Goal: Task Accomplishment & Management: Complete application form

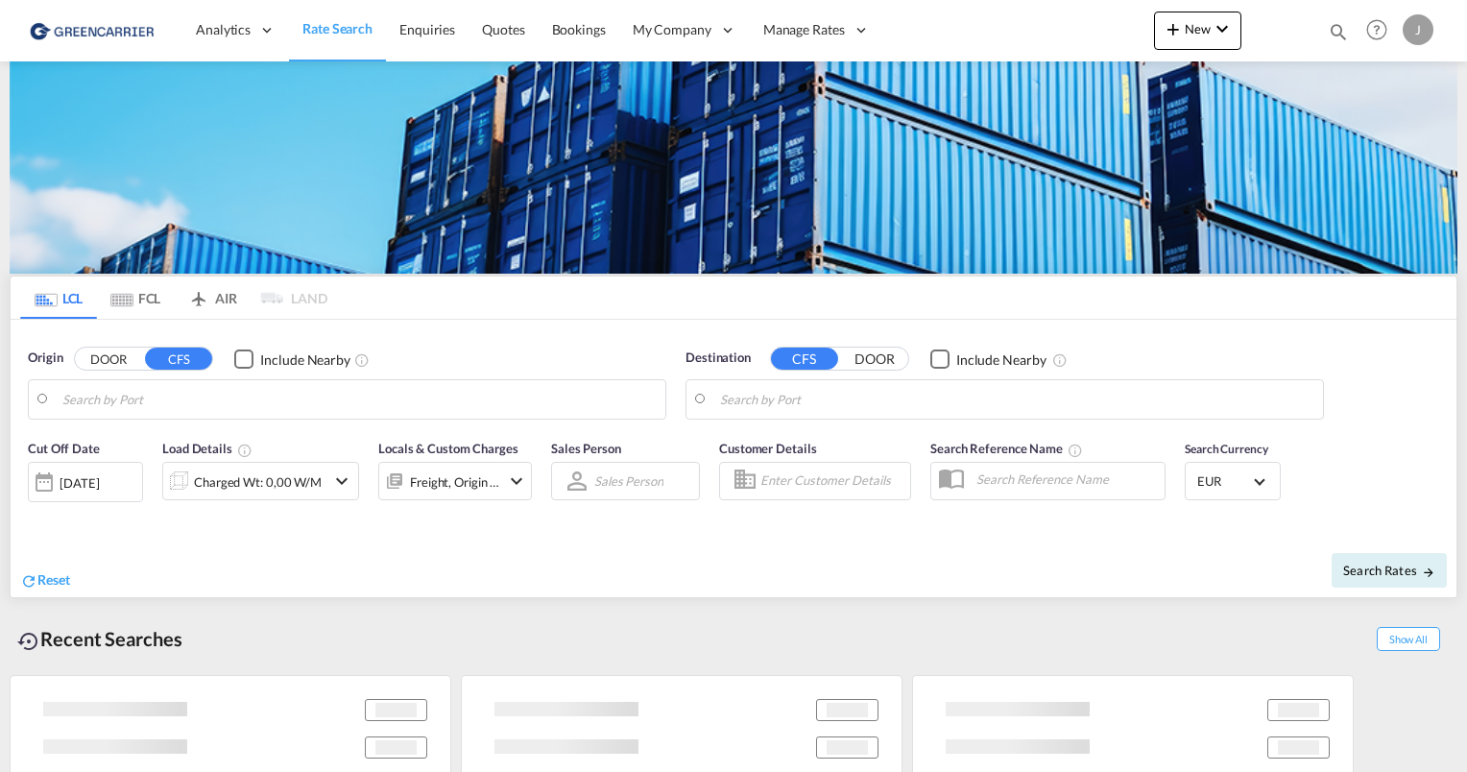
type input "[GEOGRAPHIC_DATA], [GEOGRAPHIC_DATA]"
type input "[GEOGRAPHIC_DATA], SH, CNSHA"
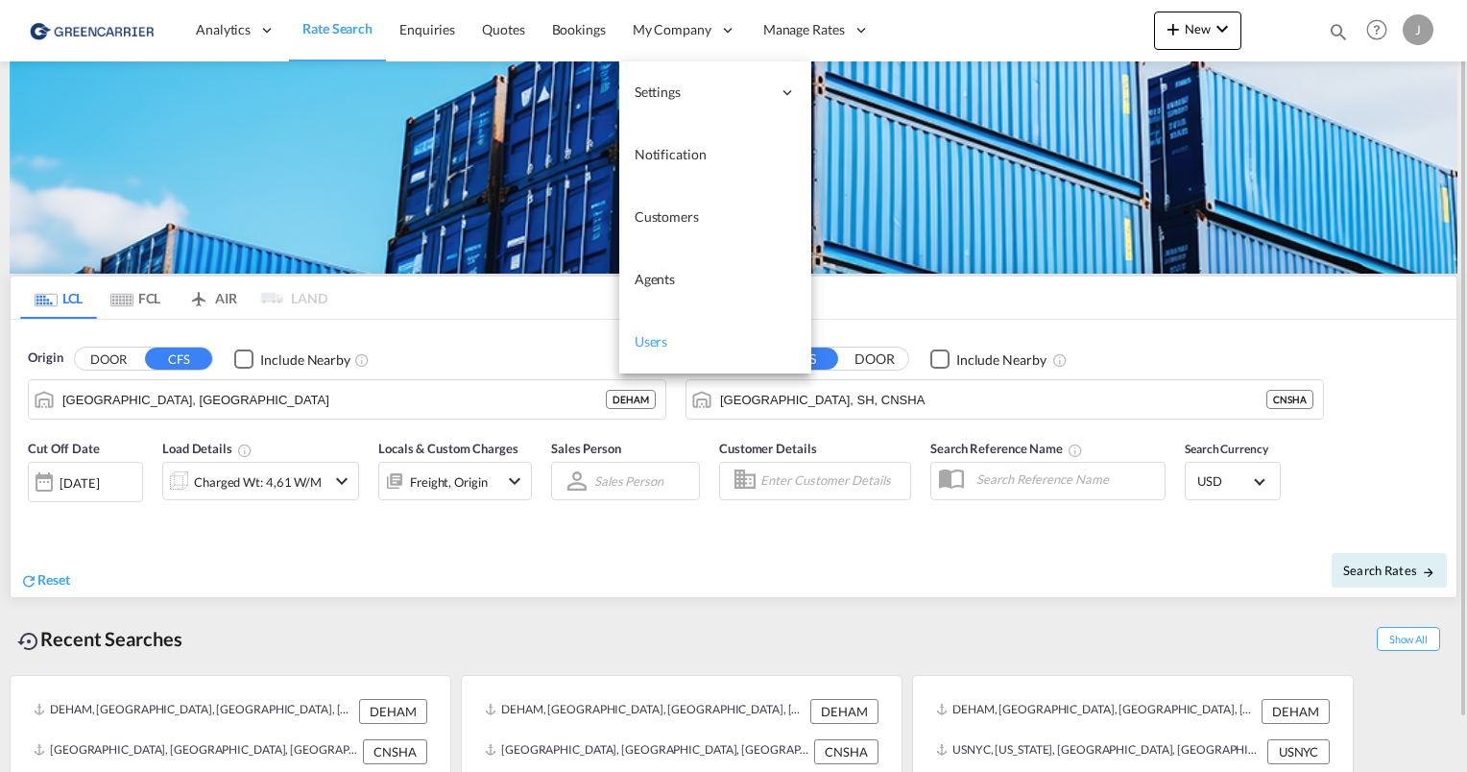
click at [657, 353] on link "Users" at bounding box center [715, 342] width 192 height 62
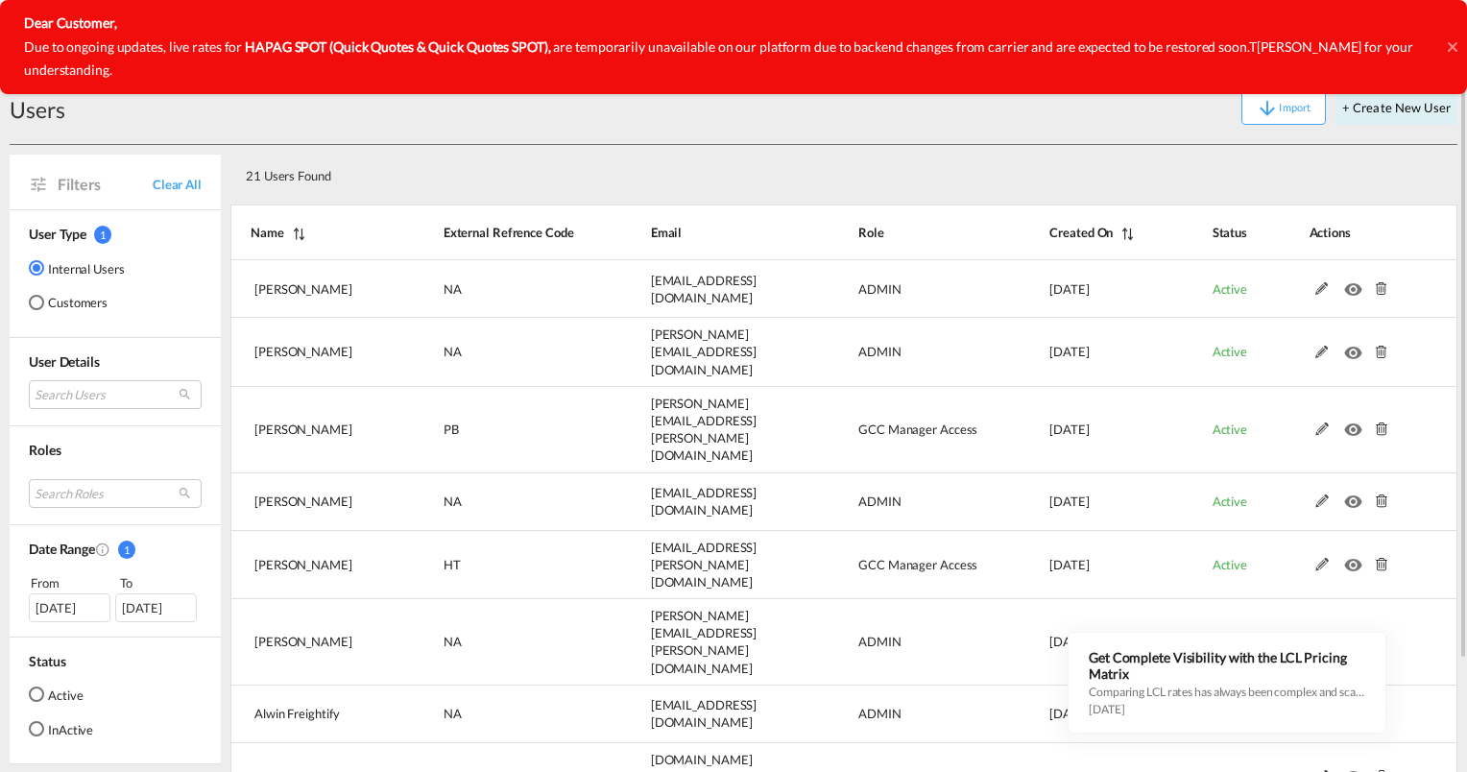
click at [67, 303] on md-radio-button "Customers" at bounding box center [77, 302] width 96 height 19
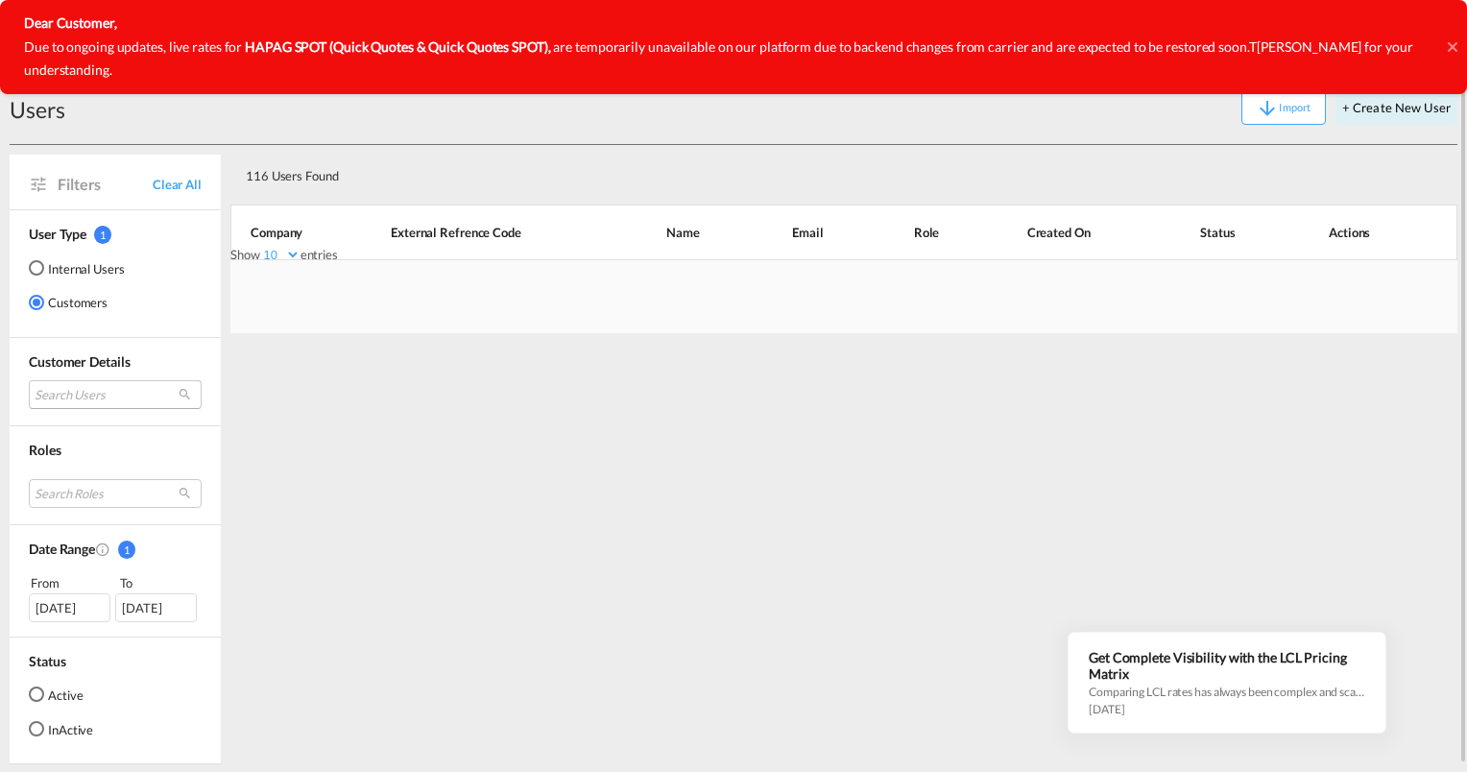
click at [73, 399] on md-select "Search Users" at bounding box center [115, 394] width 173 height 29
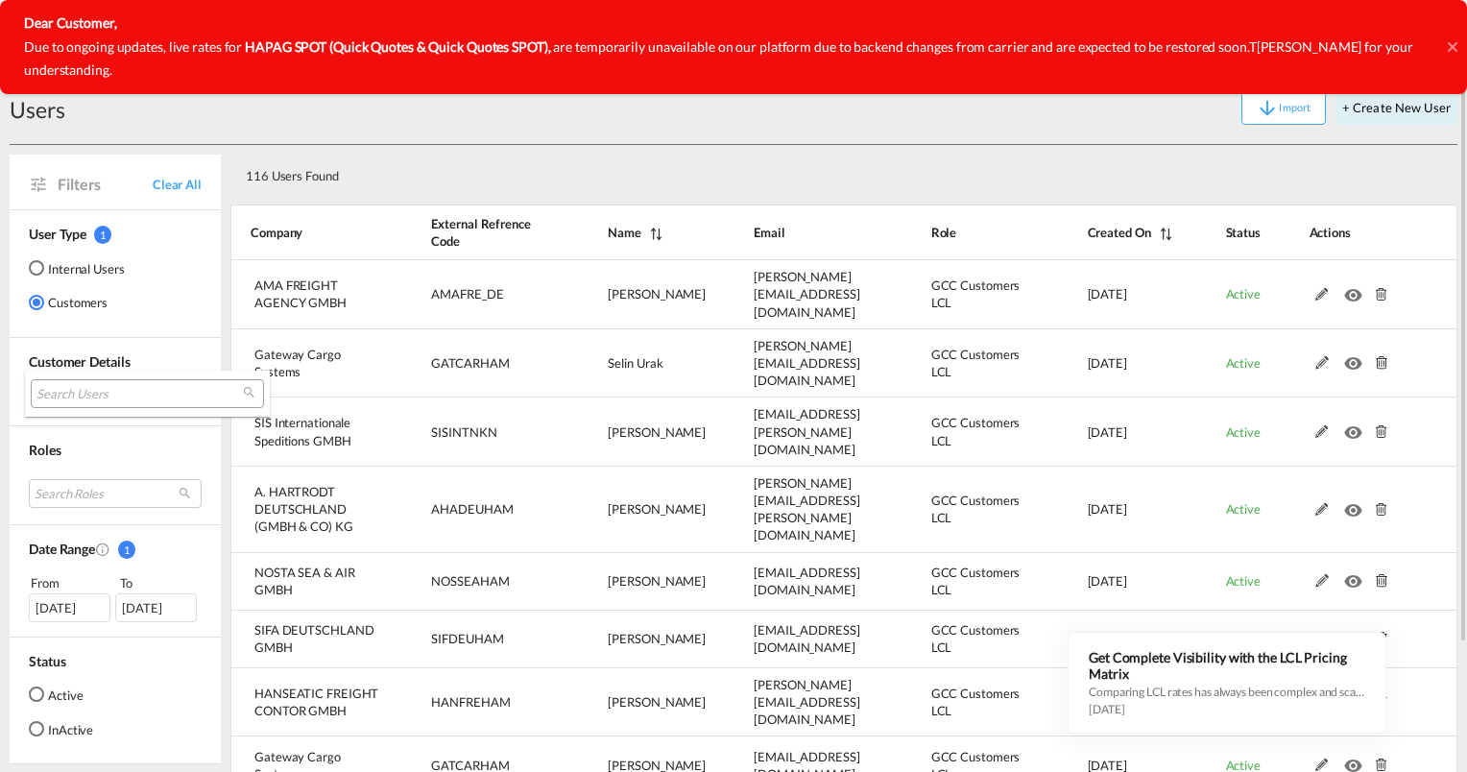
click at [73, 399] on input "search" at bounding box center [139, 394] width 206 height 17
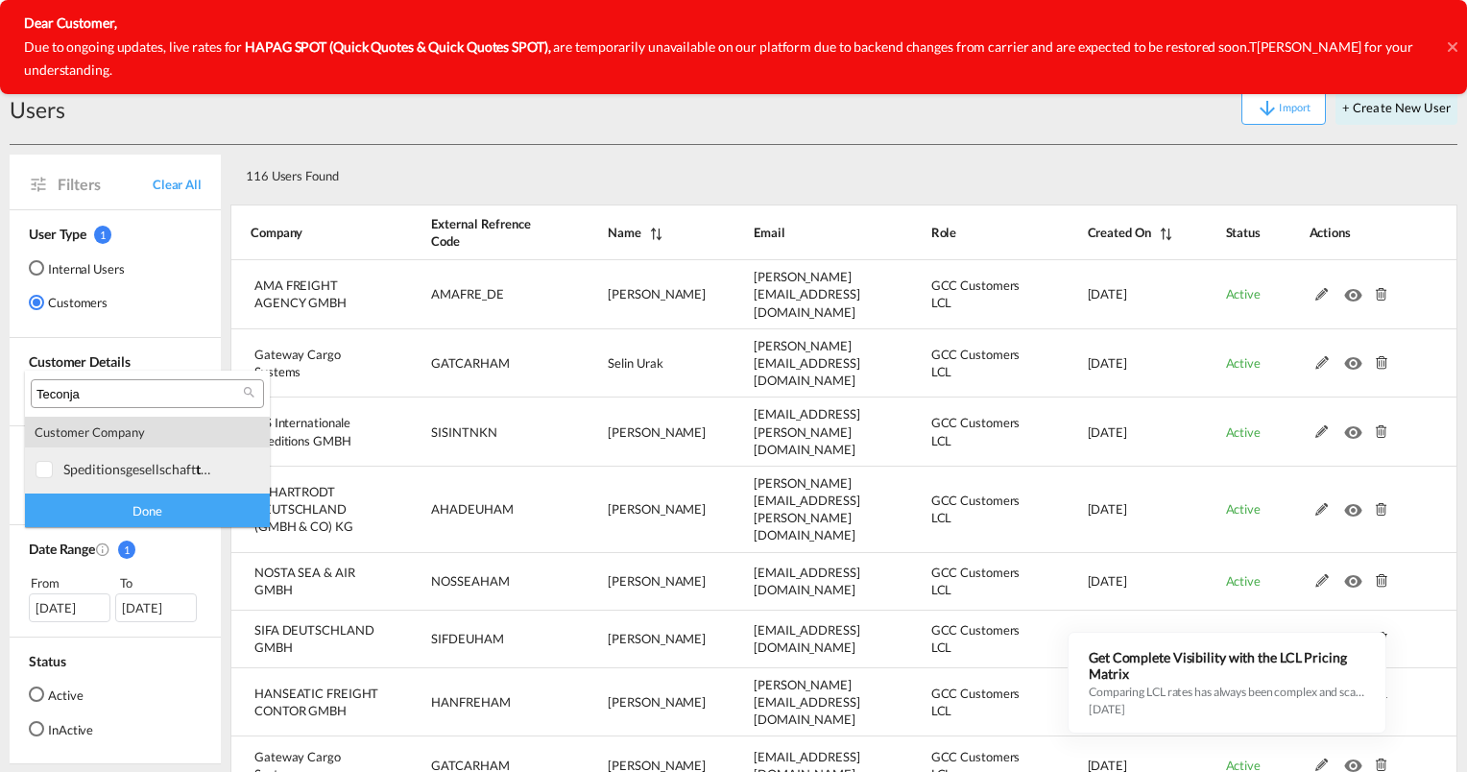
type input "Teconja"
click at [53, 469] on div at bounding box center [45, 470] width 19 height 19
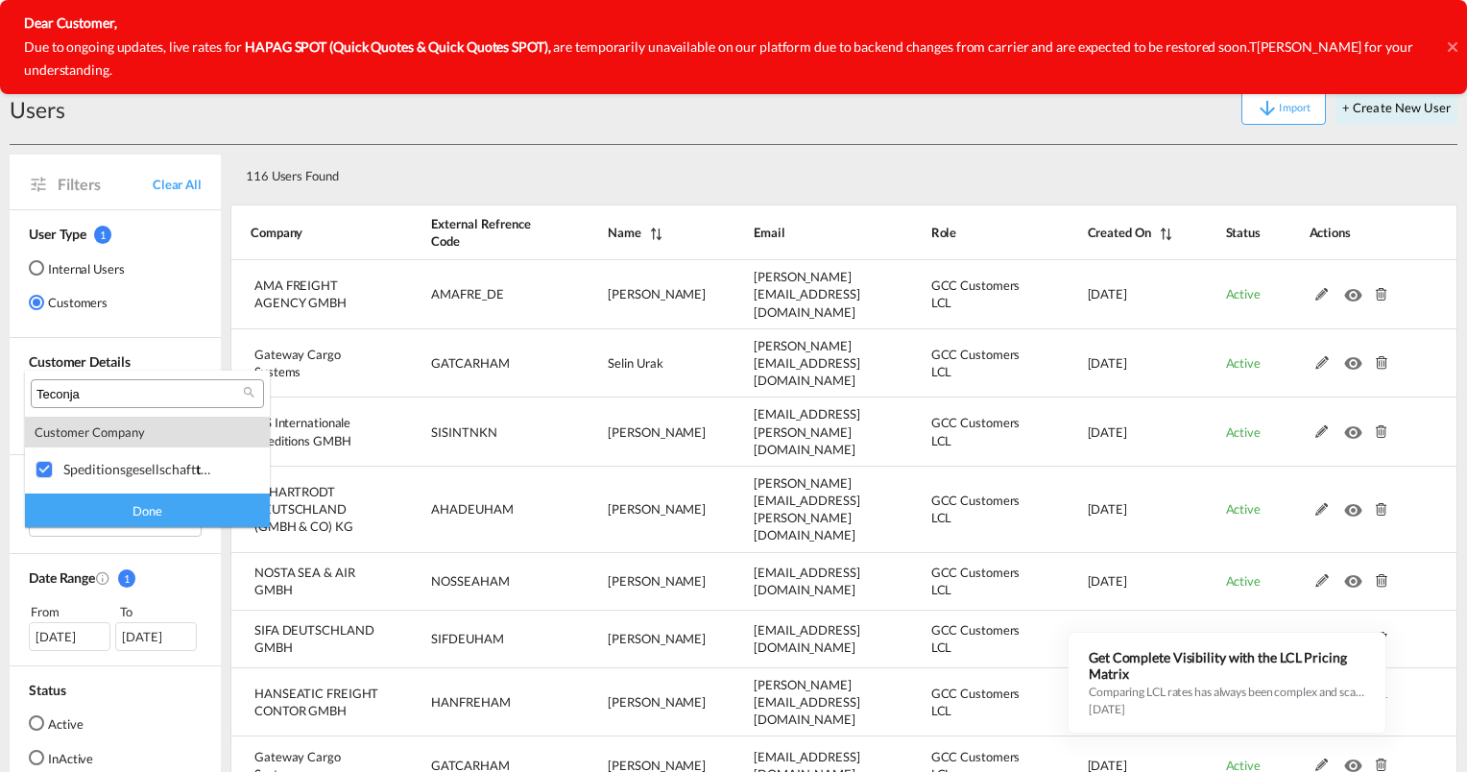
click at [135, 499] on div "Done" at bounding box center [147, 510] width 245 height 34
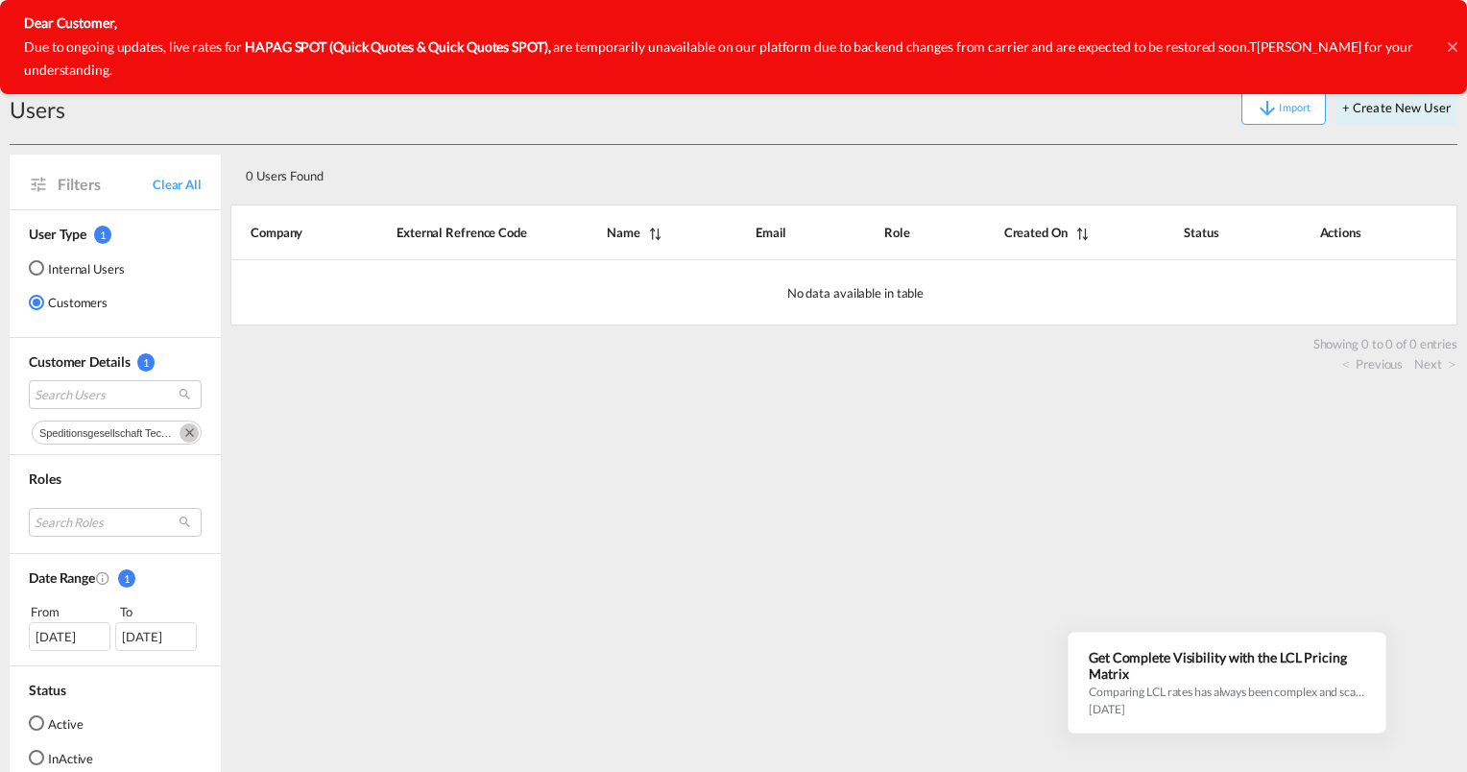
click at [1451, 42] on icon at bounding box center [1452, 47] width 10 height 10
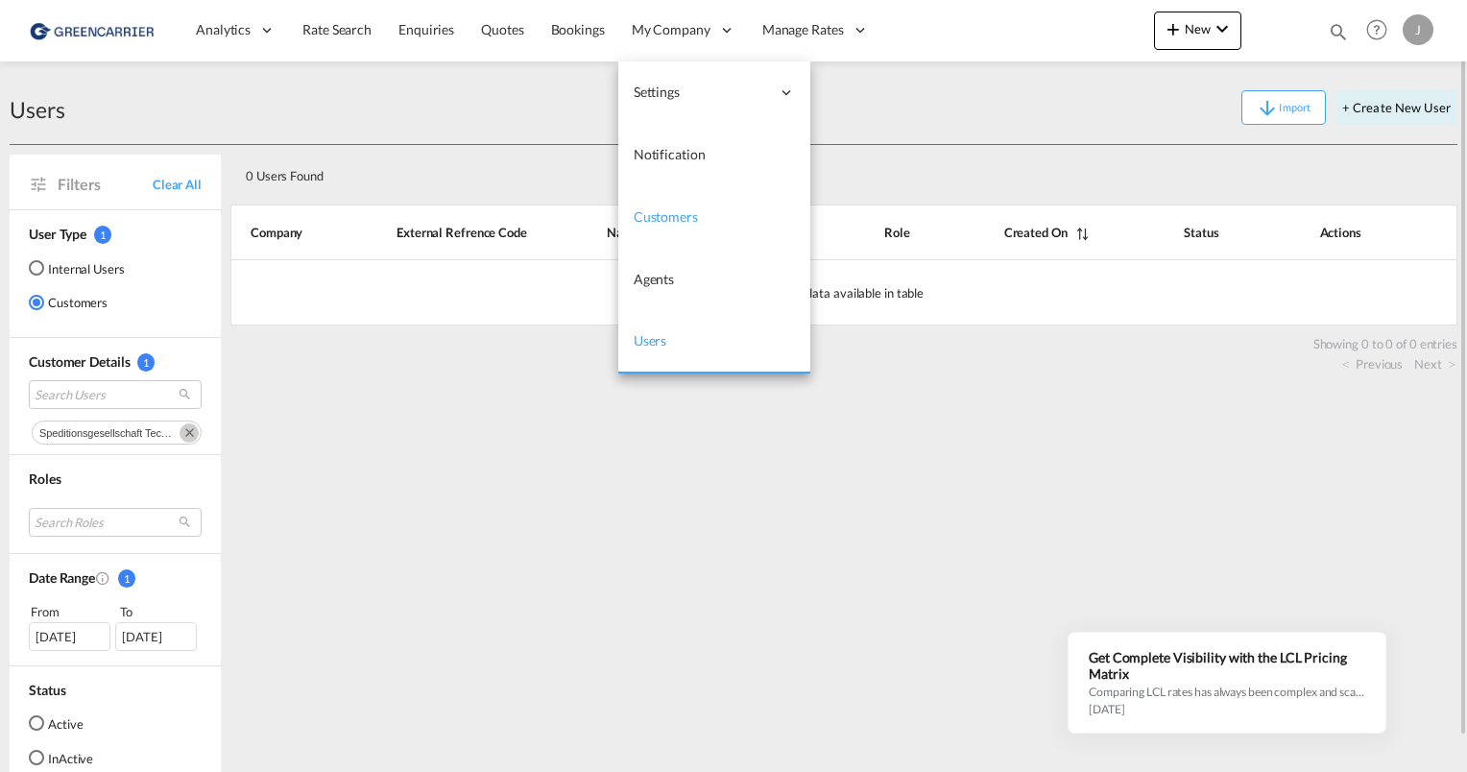
click at [685, 217] on span "Customers" at bounding box center [666, 216] width 64 height 16
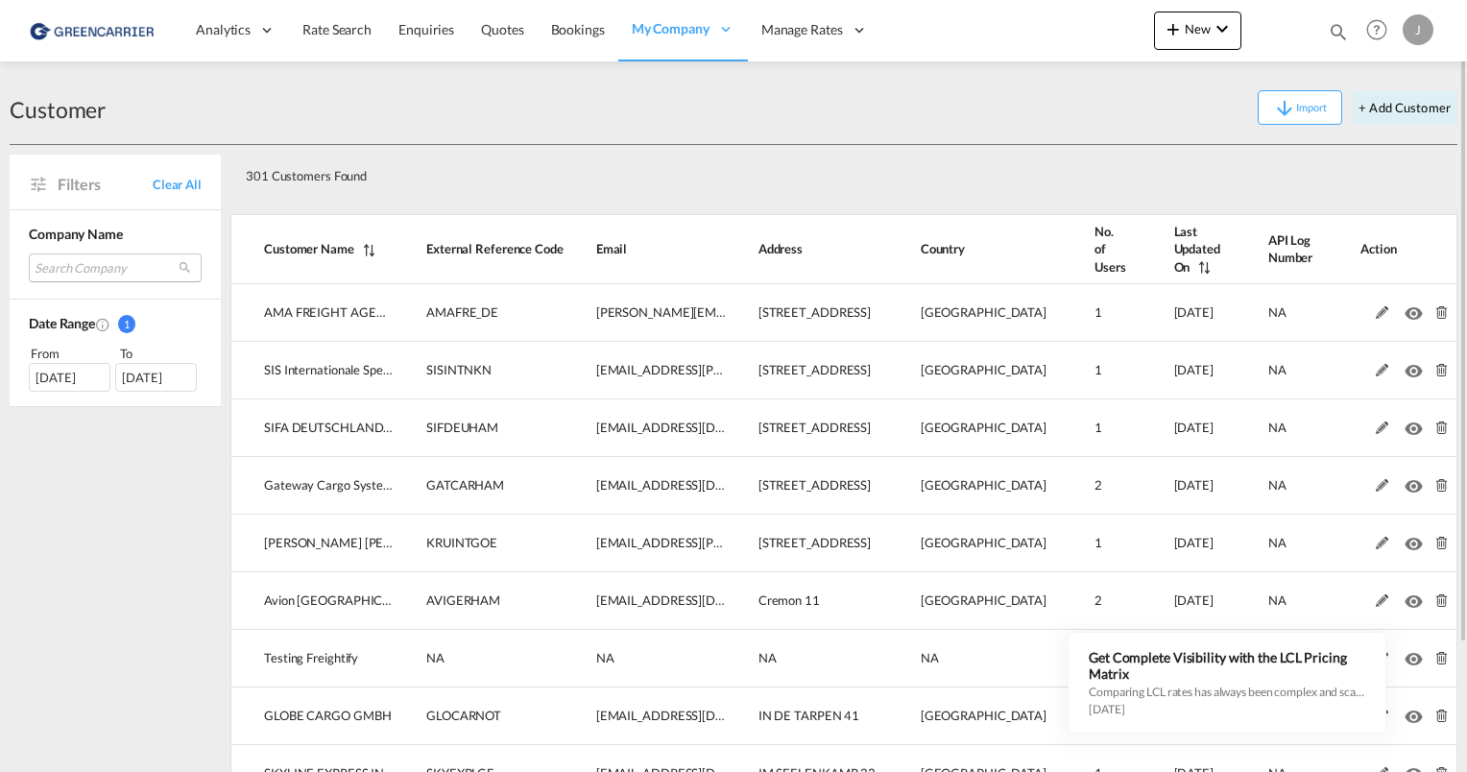
click at [96, 263] on md-select "Search Company ama freight agency gmbh sis internationale speditions gmbh sifa …" at bounding box center [115, 267] width 173 height 29
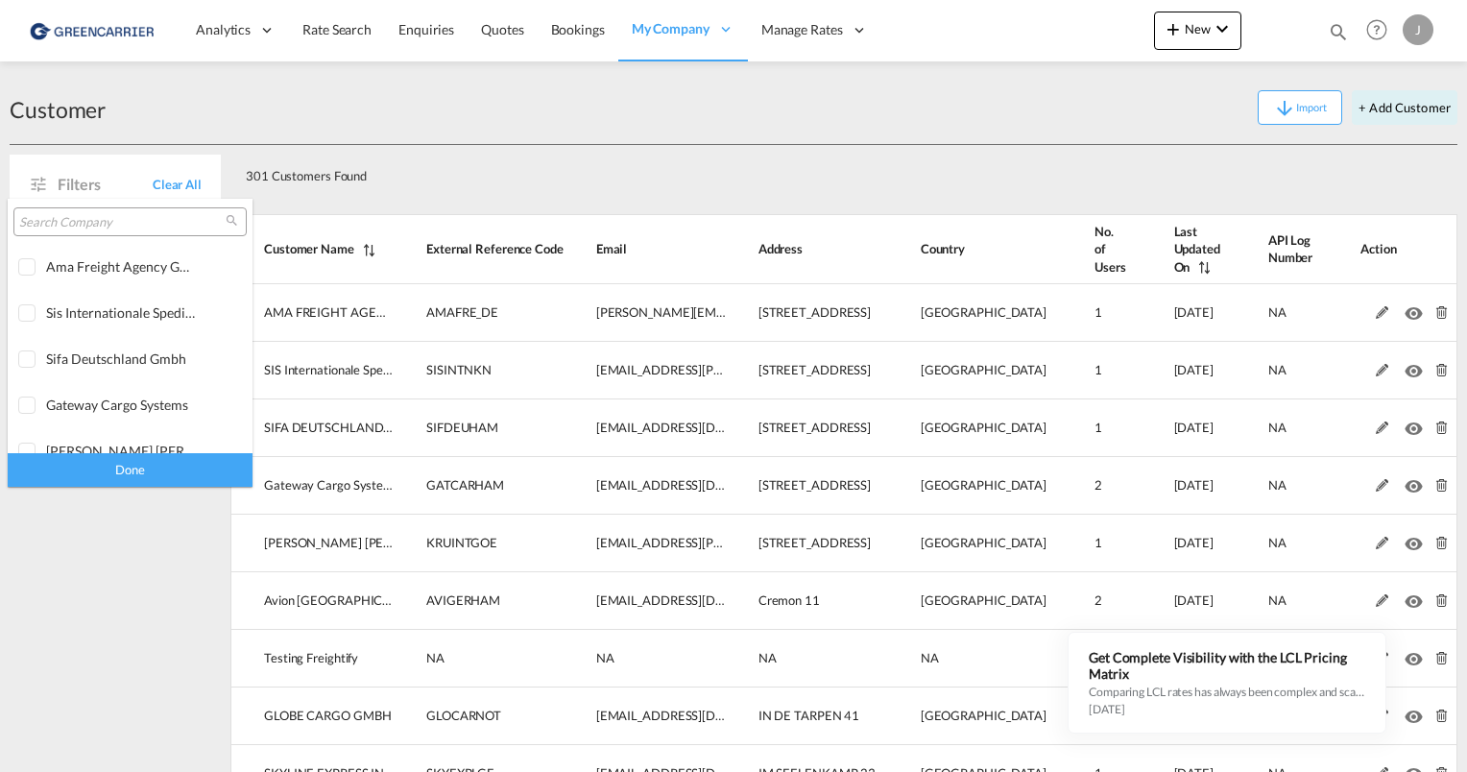
click at [66, 227] on input "search" at bounding box center [122, 222] width 206 height 17
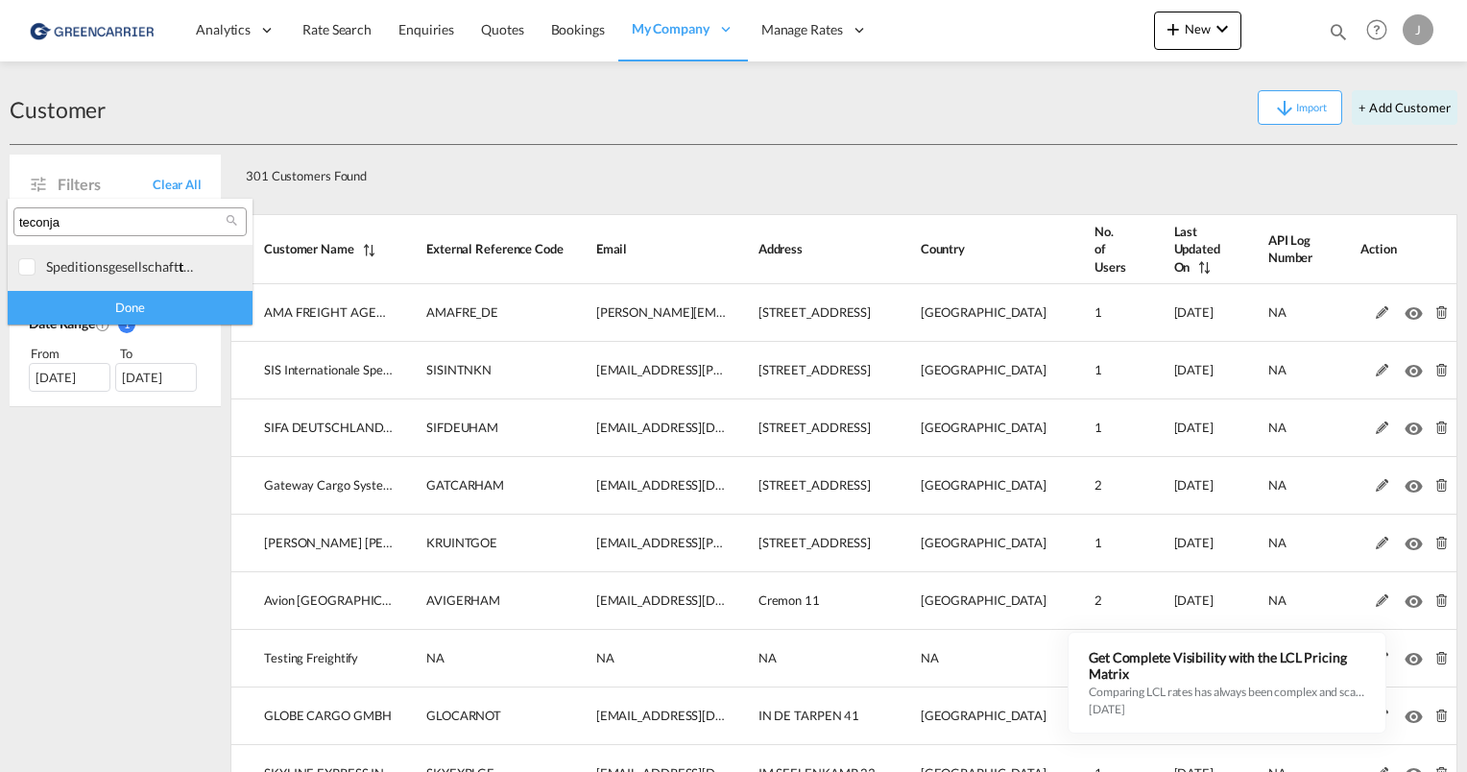
type input "teconja"
click at [28, 264] on div at bounding box center [27, 267] width 19 height 19
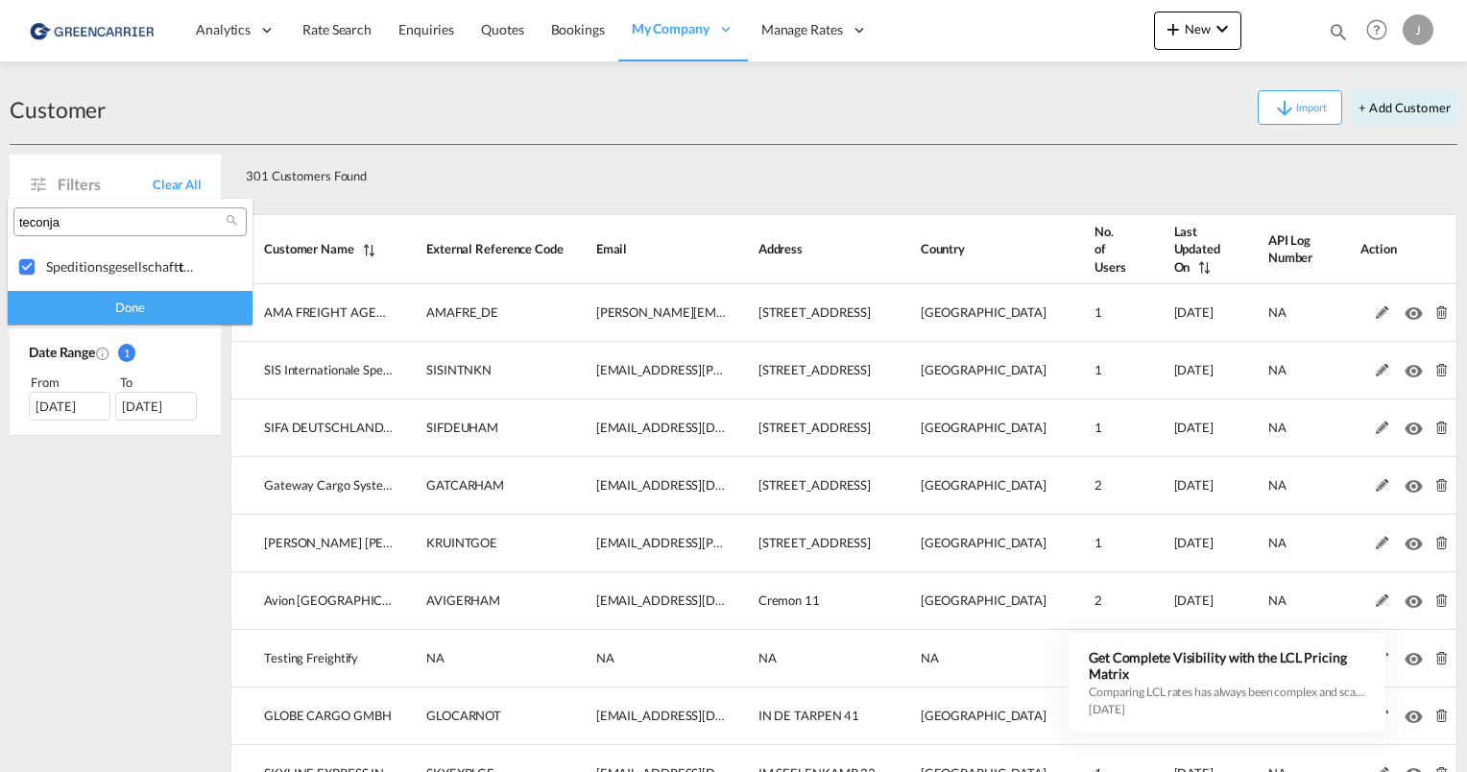
click at [85, 311] on div "Done" at bounding box center [130, 308] width 245 height 34
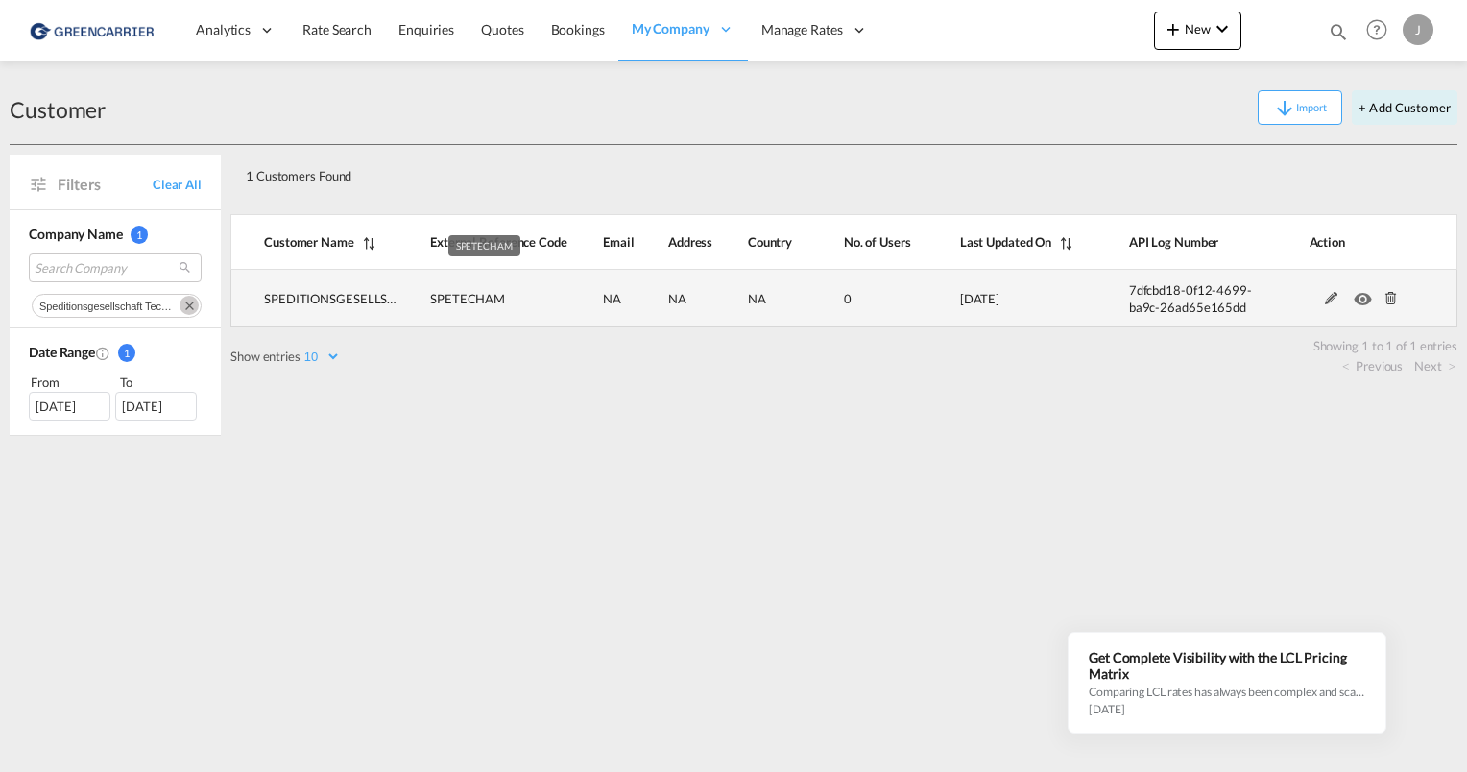
click at [462, 297] on span "SPETECHAM" at bounding box center [467, 298] width 75 height 15
copy span "SPETECHAM"
click at [1389, 300] on md-icon at bounding box center [1391, 298] width 25 height 13
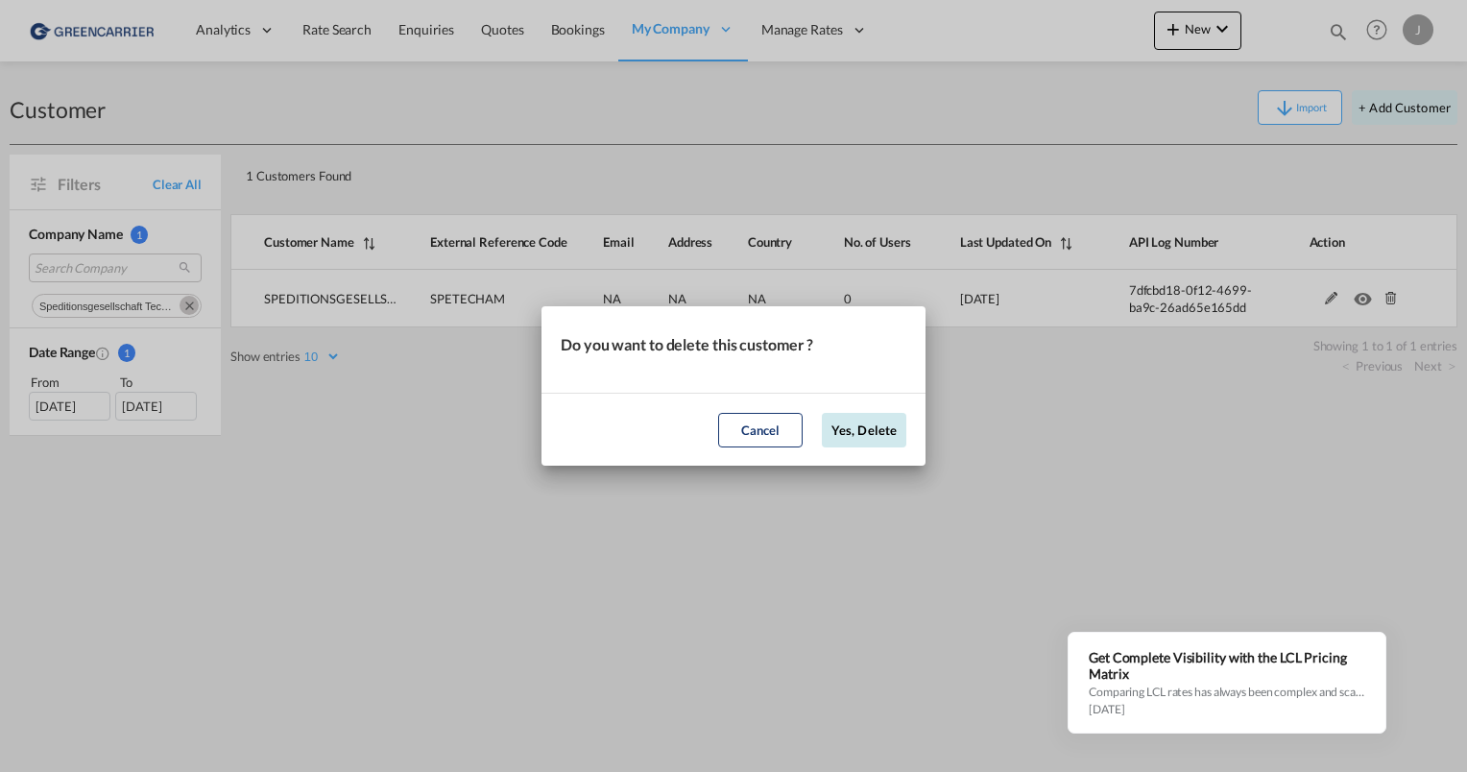
click at [875, 433] on button "Yes, Delete" at bounding box center [864, 430] width 84 height 35
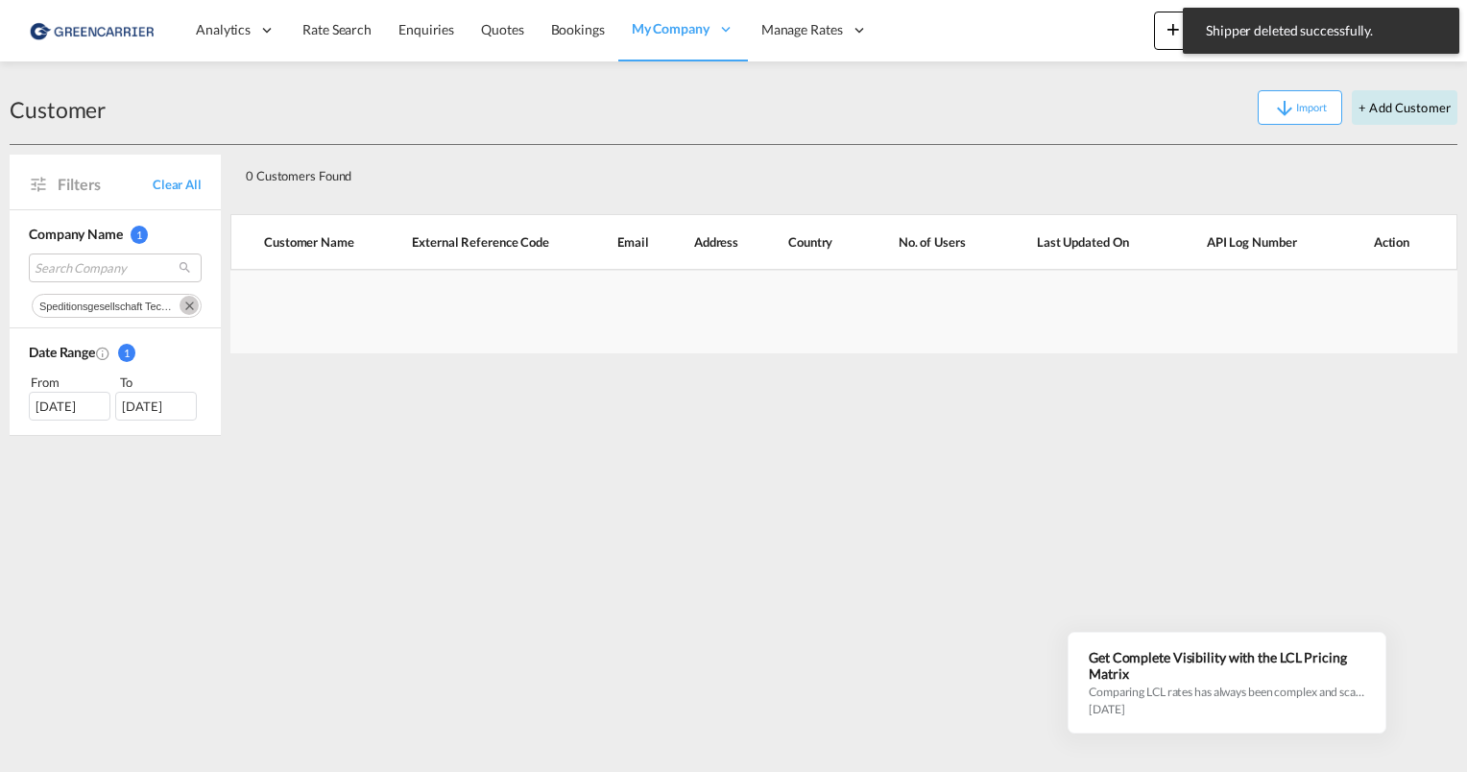
click at [1386, 104] on button "+ Add Customer" at bounding box center [1405, 107] width 106 height 35
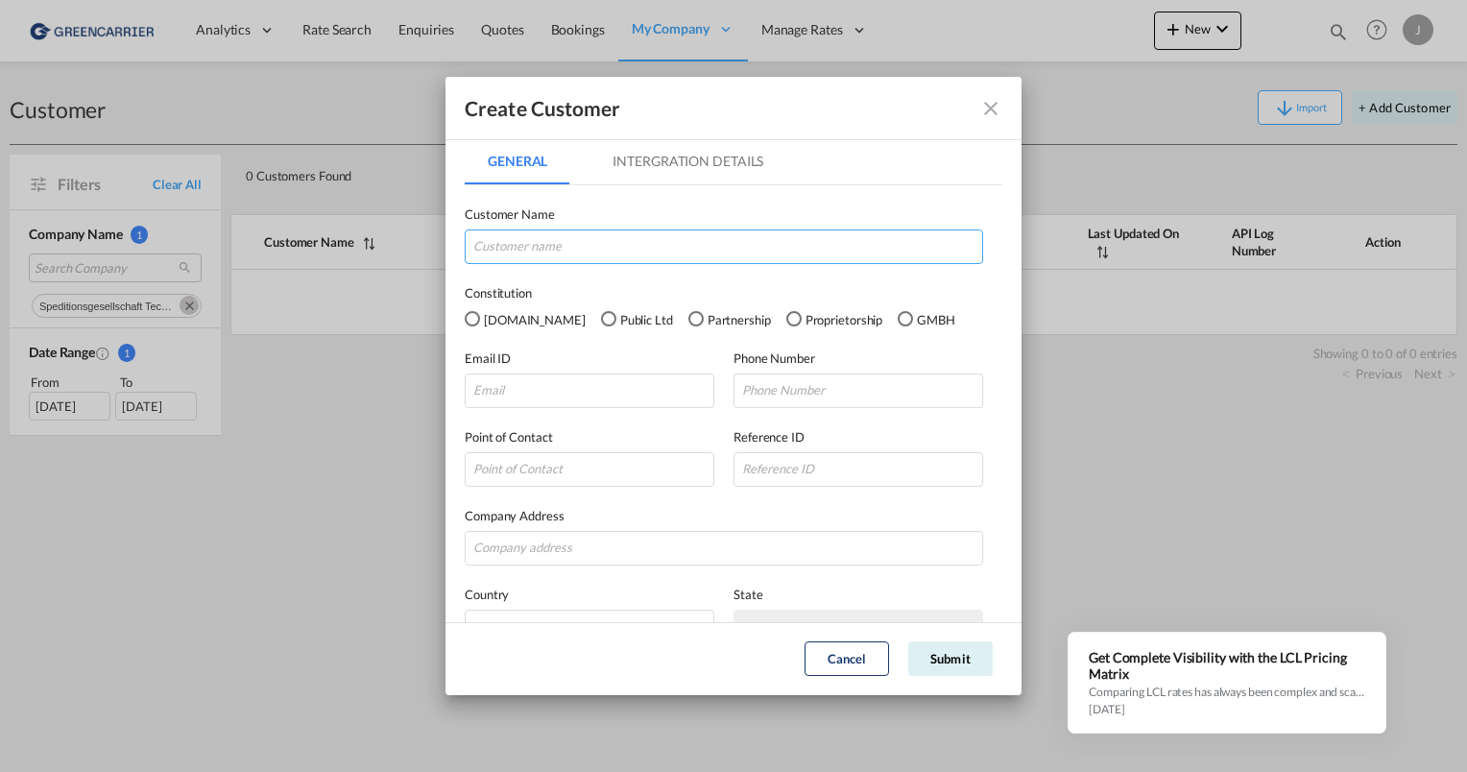
click at [523, 238] on input "GeneralIntergration Details ..." at bounding box center [724, 246] width 518 height 35
drag, startPoint x: 643, startPoint y: 253, endPoint x: 453, endPoint y: 247, distance: 190.2
click at [453, 247] on md-dialog-content "General Intergration Details General Intergration Details Customer Name Spediti…" at bounding box center [733, 379] width 576 height 483
paste input "PEDITIONSGESELLSCHAFT TECONJA MBH"
type input "SPEDITIONSGESELLSCHAFT TECONJA MBH"
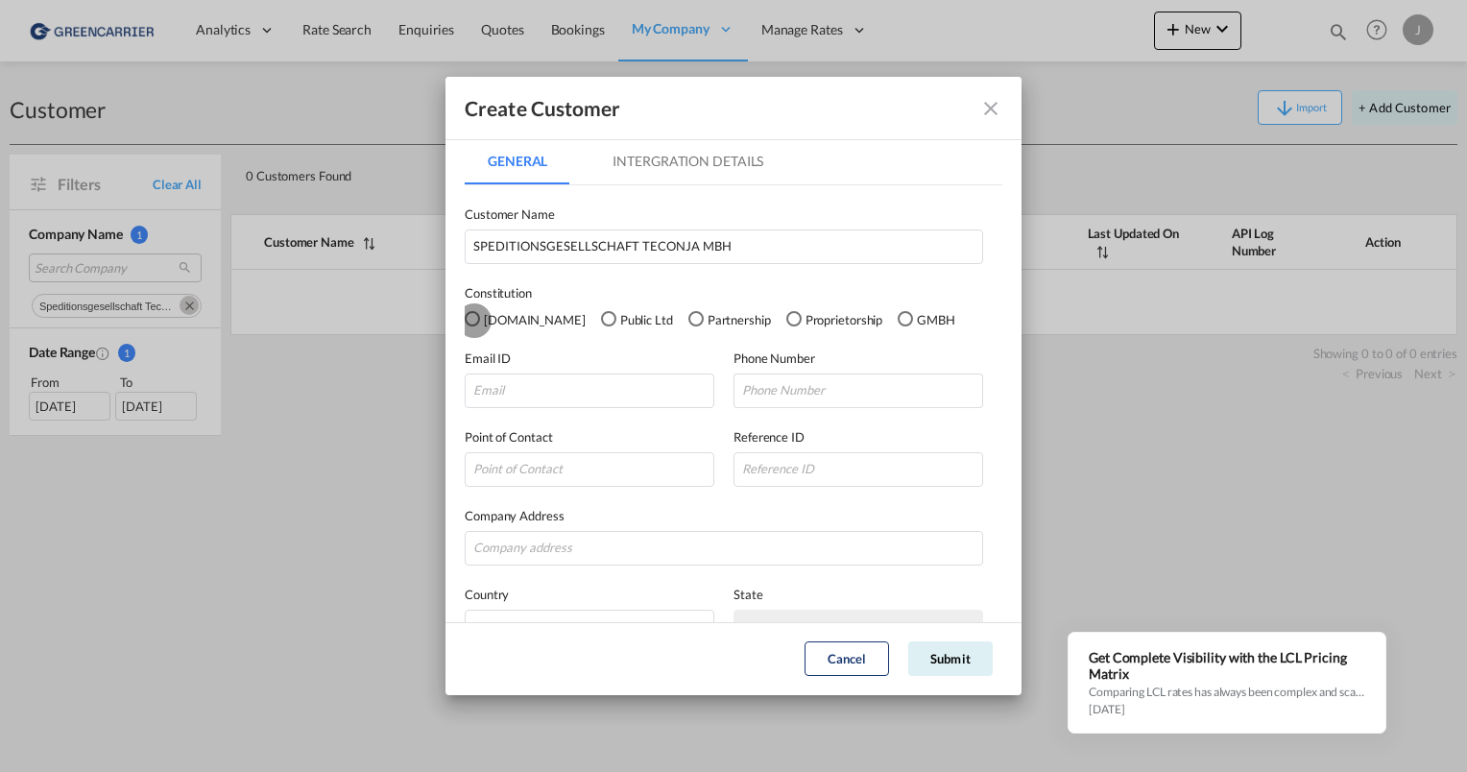
click at [898, 319] on div "GMBH" at bounding box center [905, 318] width 15 height 15
click at [571, 388] on input "GeneralIntergration Details ..." at bounding box center [590, 390] width 250 height 35
paste input "[EMAIL_ADDRESS][DOMAIN_NAME]"
type input "[EMAIL_ADDRESS][DOMAIN_NAME]"
paste input "[STREET_ADDRESS]"
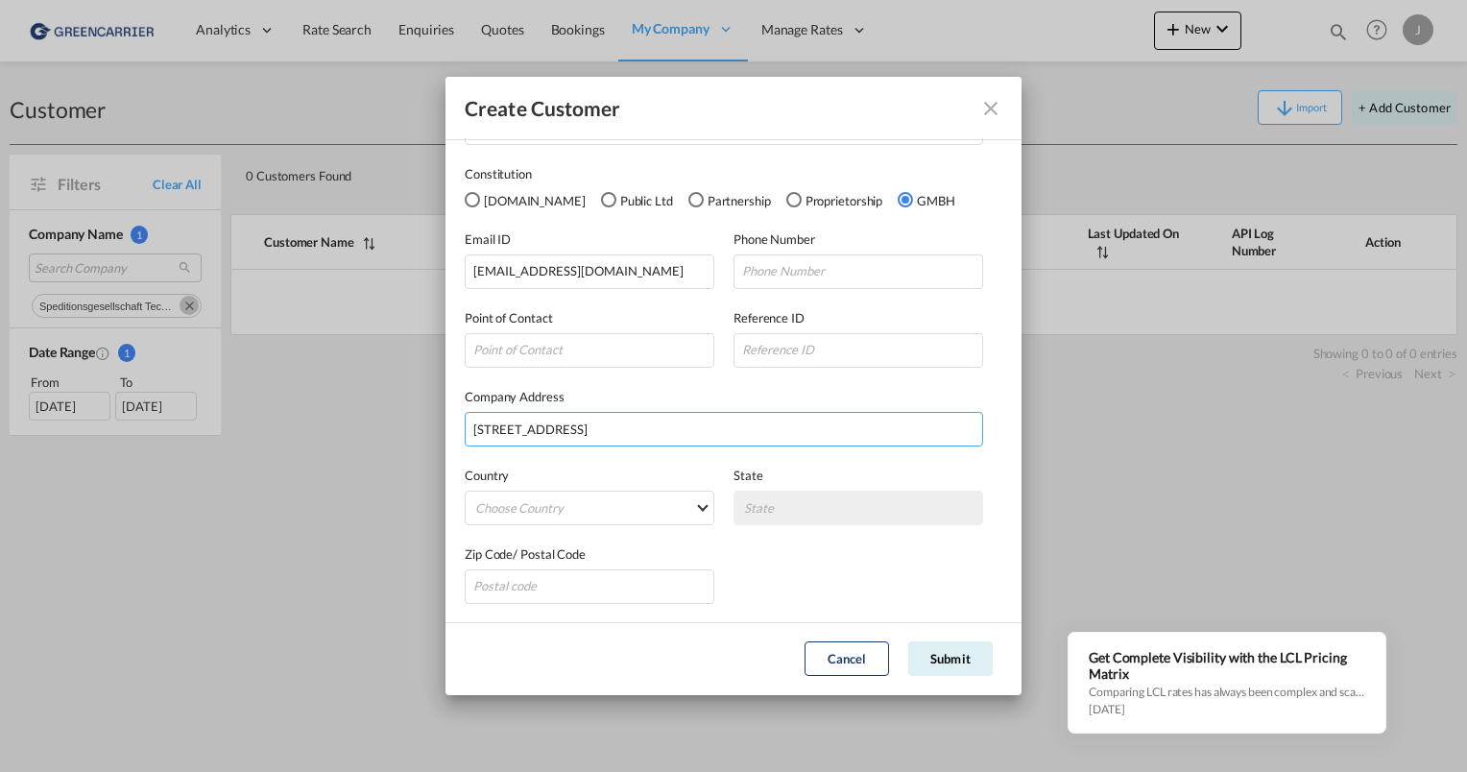
scroll to position [118, 0]
type input "[STREET_ADDRESS]"
click at [572, 501] on md-select "Choose Country [GEOGRAPHIC_DATA] [GEOGRAPHIC_DATA] [GEOGRAPHIC_DATA] [US_STATE]…" at bounding box center [590, 509] width 250 height 35
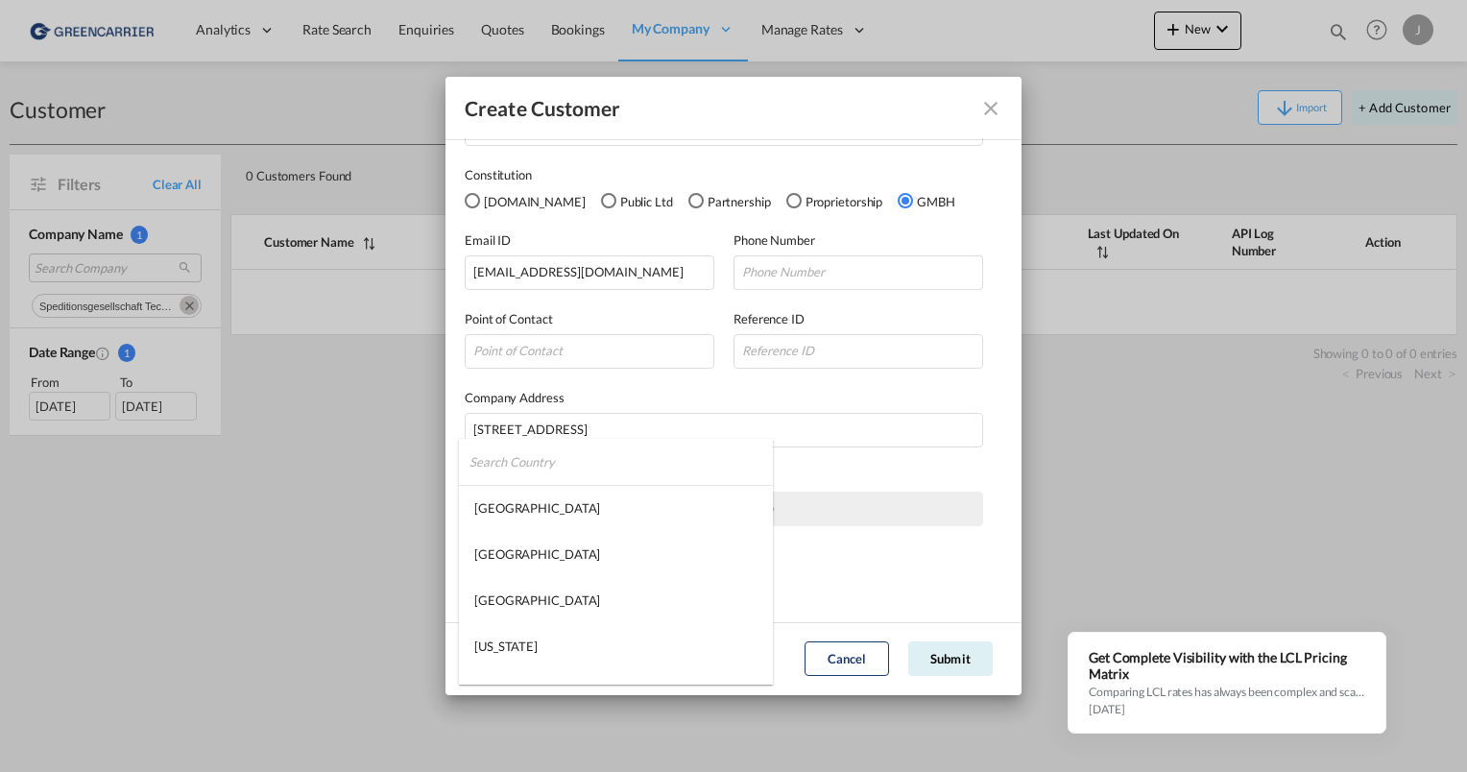
type md-option "[GEOGRAPHIC_DATA]"
click at [531, 466] on input "search" at bounding box center [620, 462] width 303 height 46
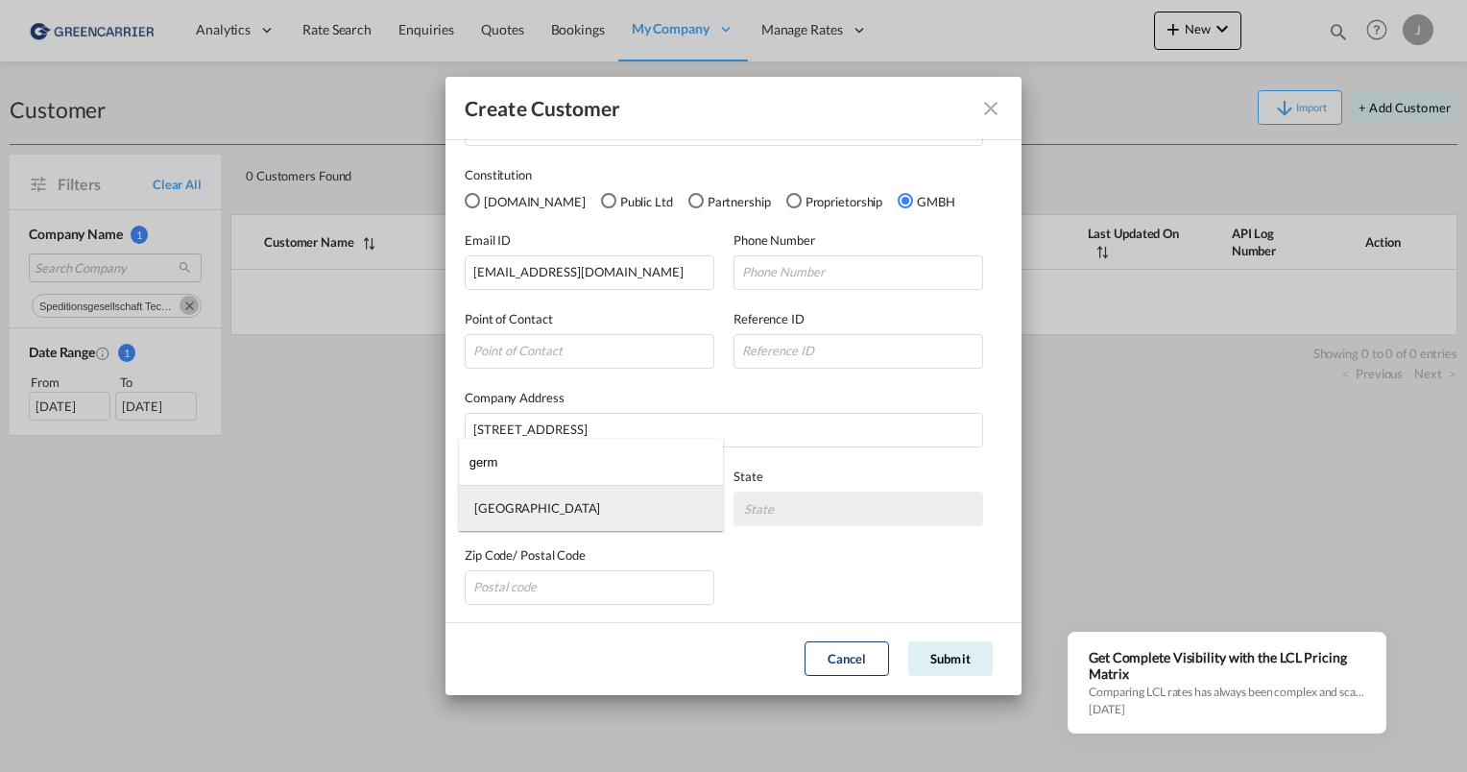
type input "germ"
click at [534, 505] on md-option "[GEOGRAPHIC_DATA]" at bounding box center [591, 508] width 264 height 46
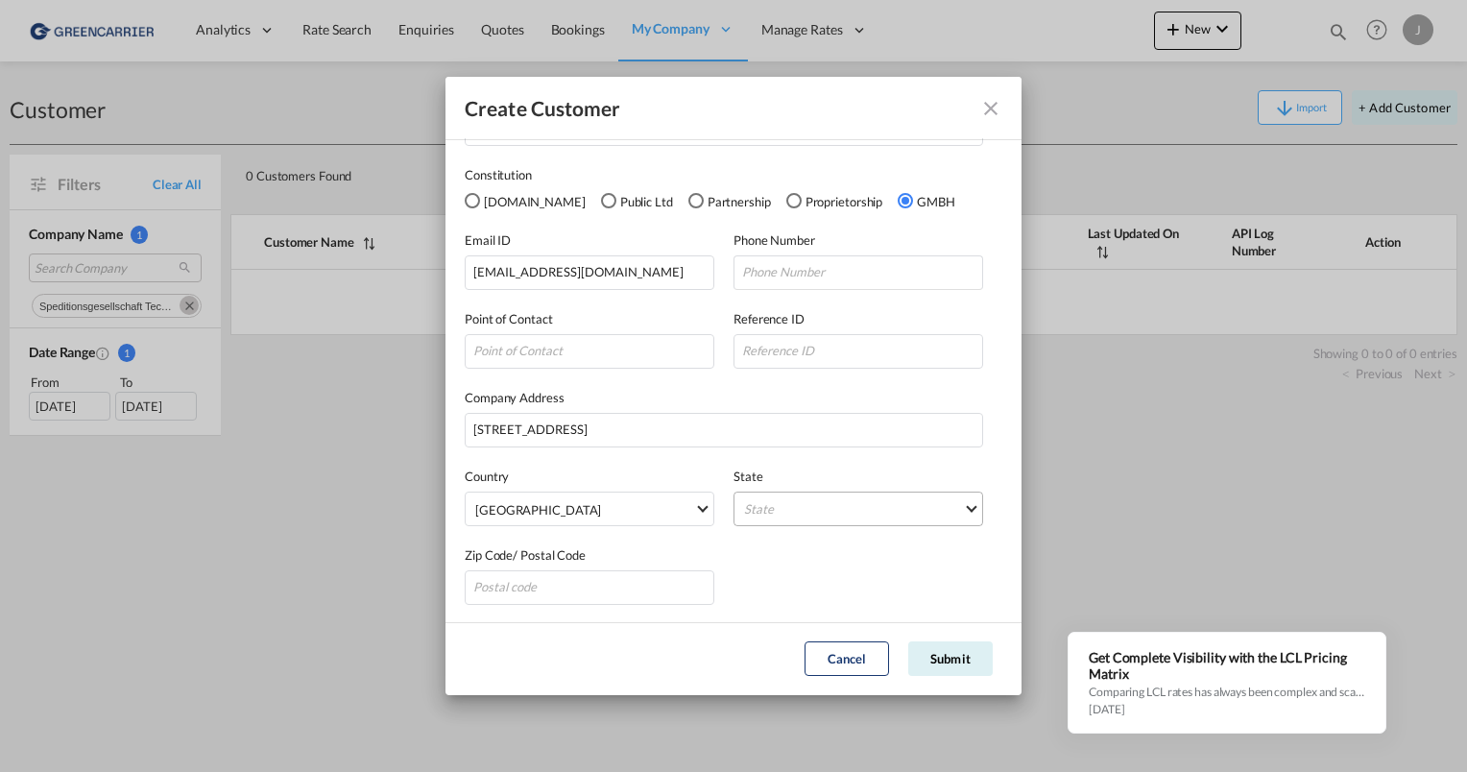
click at [771, 517] on md-select "State [GEOGRAPHIC_DATA] [GEOGRAPHIC_DATA] [GEOGRAPHIC_DATA] [GEOGRAPHIC_DATA] […" at bounding box center [859, 509] width 250 height 35
click at [770, 467] on input "search" at bounding box center [858, 462] width 253 height 46
type input "ham"
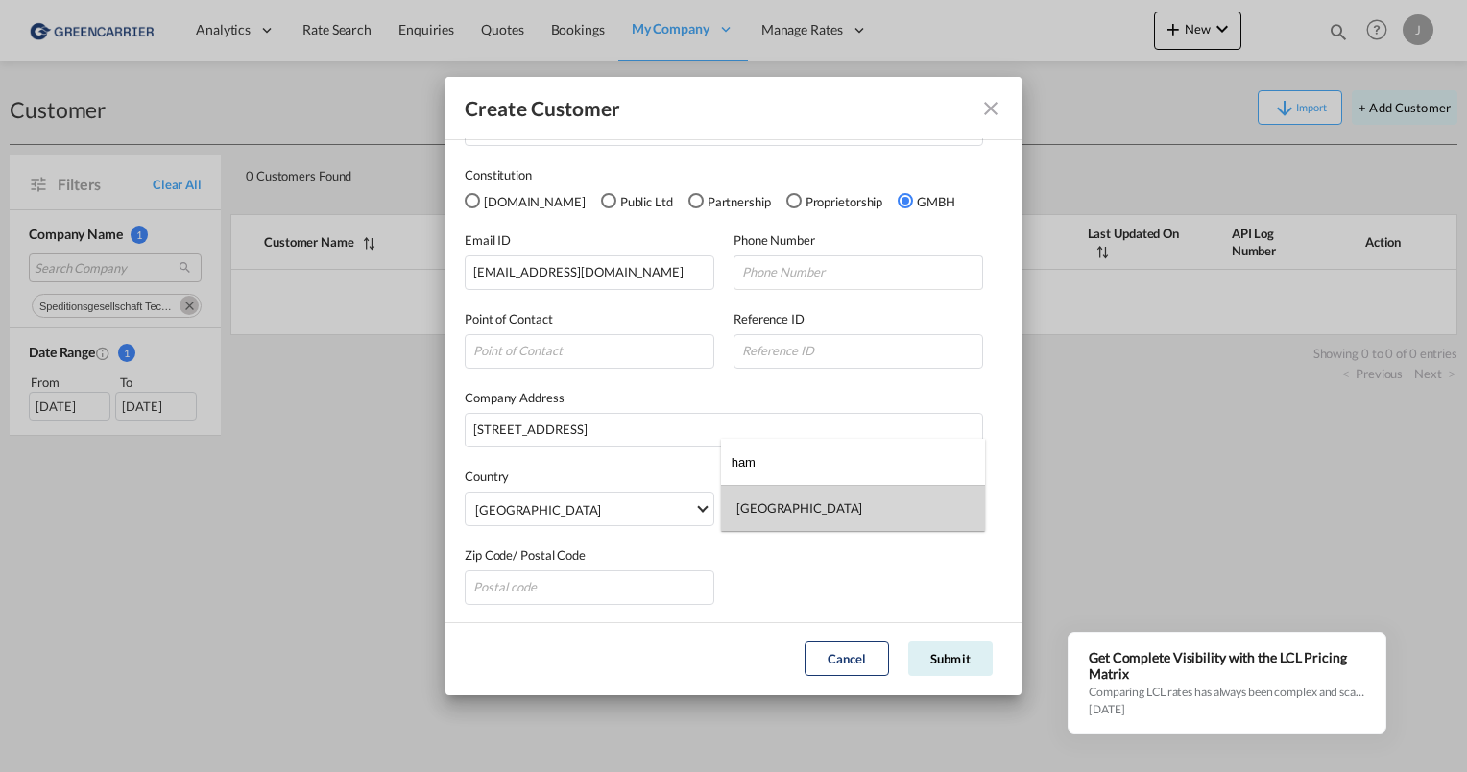
click at [773, 499] on div "[GEOGRAPHIC_DATA]" at bounding box center [799, 507] width 126 height 17
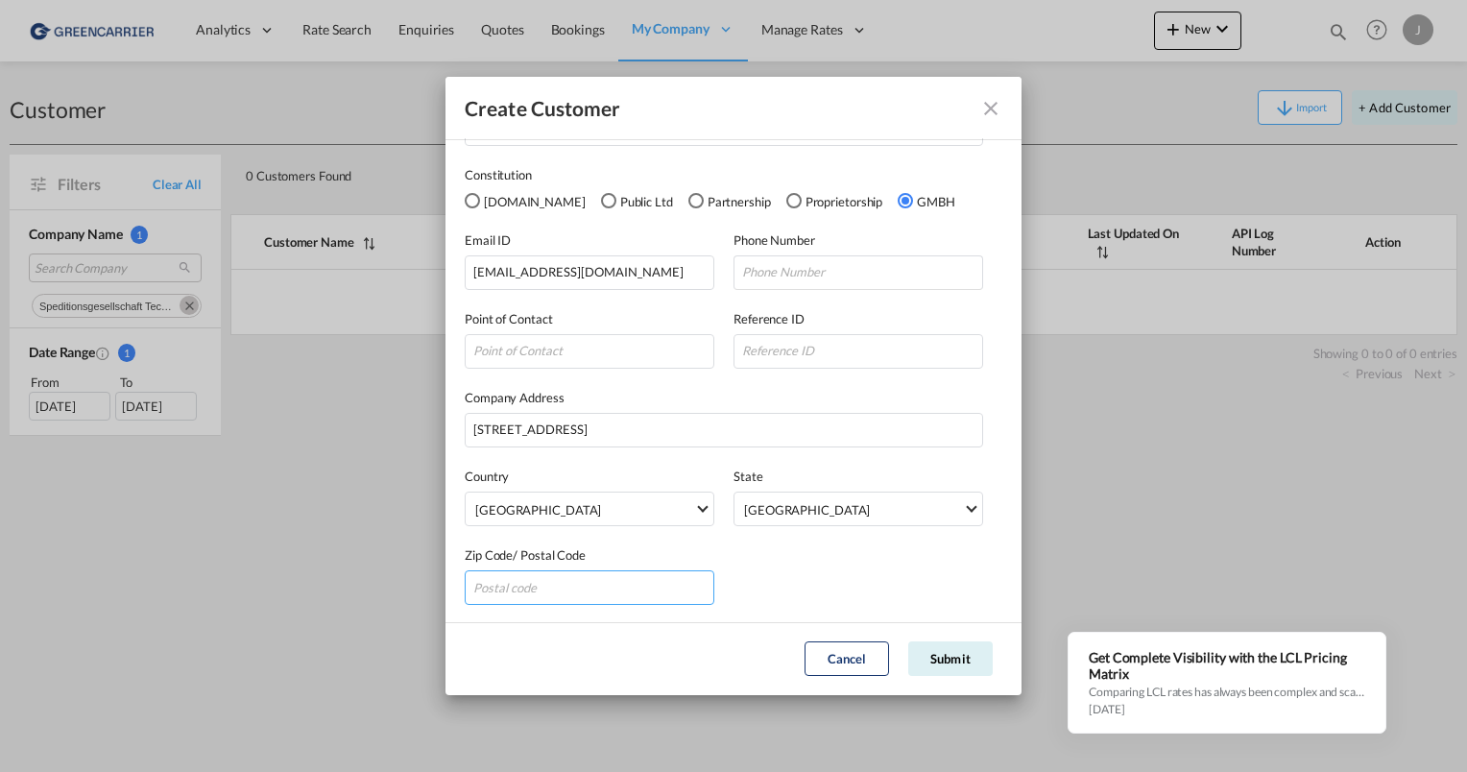
click at [538, 584] on input "GeneralIntergration Details ..." at bounding box center [590, 587] width 250 height 35
type input "22177"
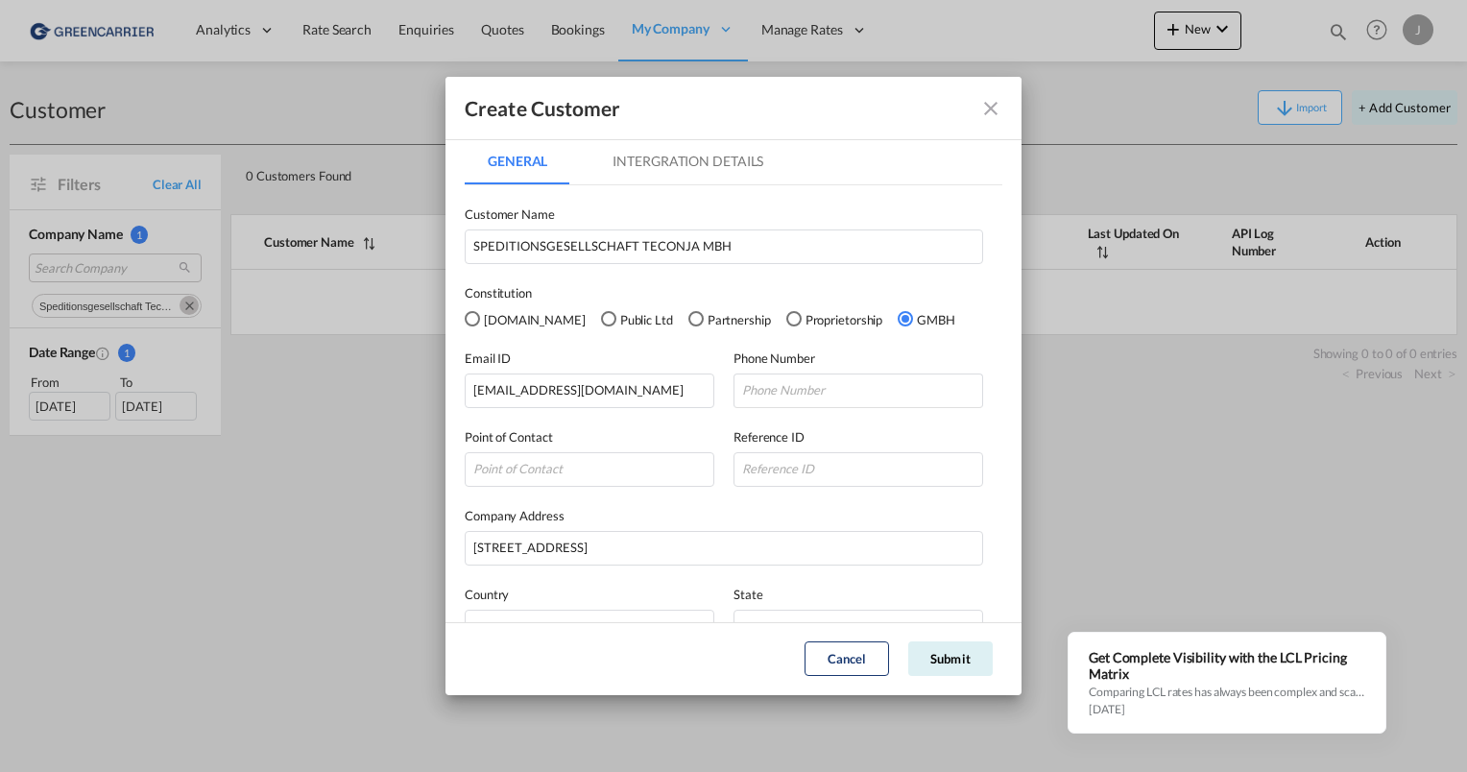
click at [644, 175] on md-tab-item "Intergration Details" at bounding box center [687, 161] width 197 height 46
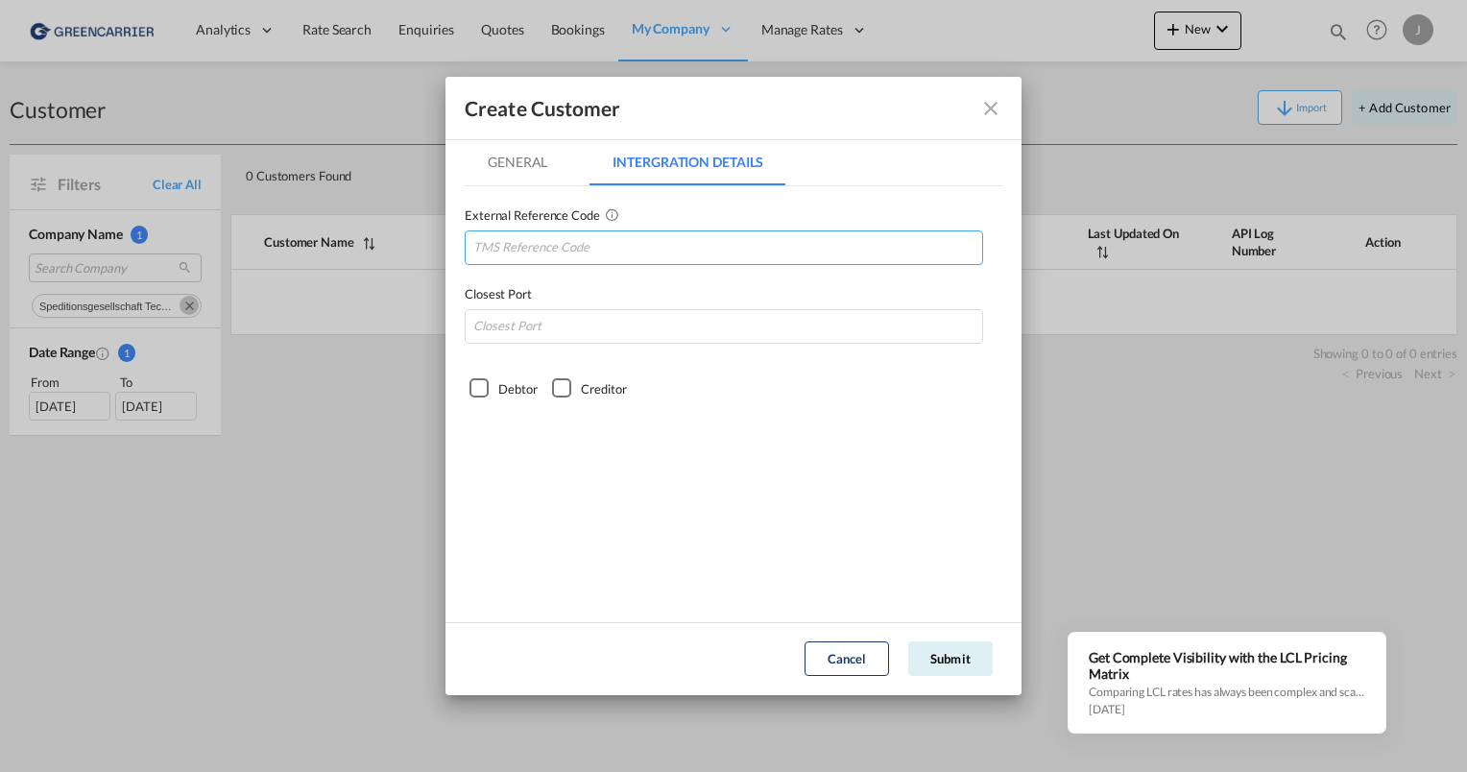
click at [597, 253] on input "GeneralIntergration Details ..." at bounding box center [724, 247] width 518 height 35
paste input "SPETECHAM"
type input "SPETECHAM"
type input "DEHAM"
click at [478, 378] on div "Debtor" at bounding box center [478, 387] width 19 height 19
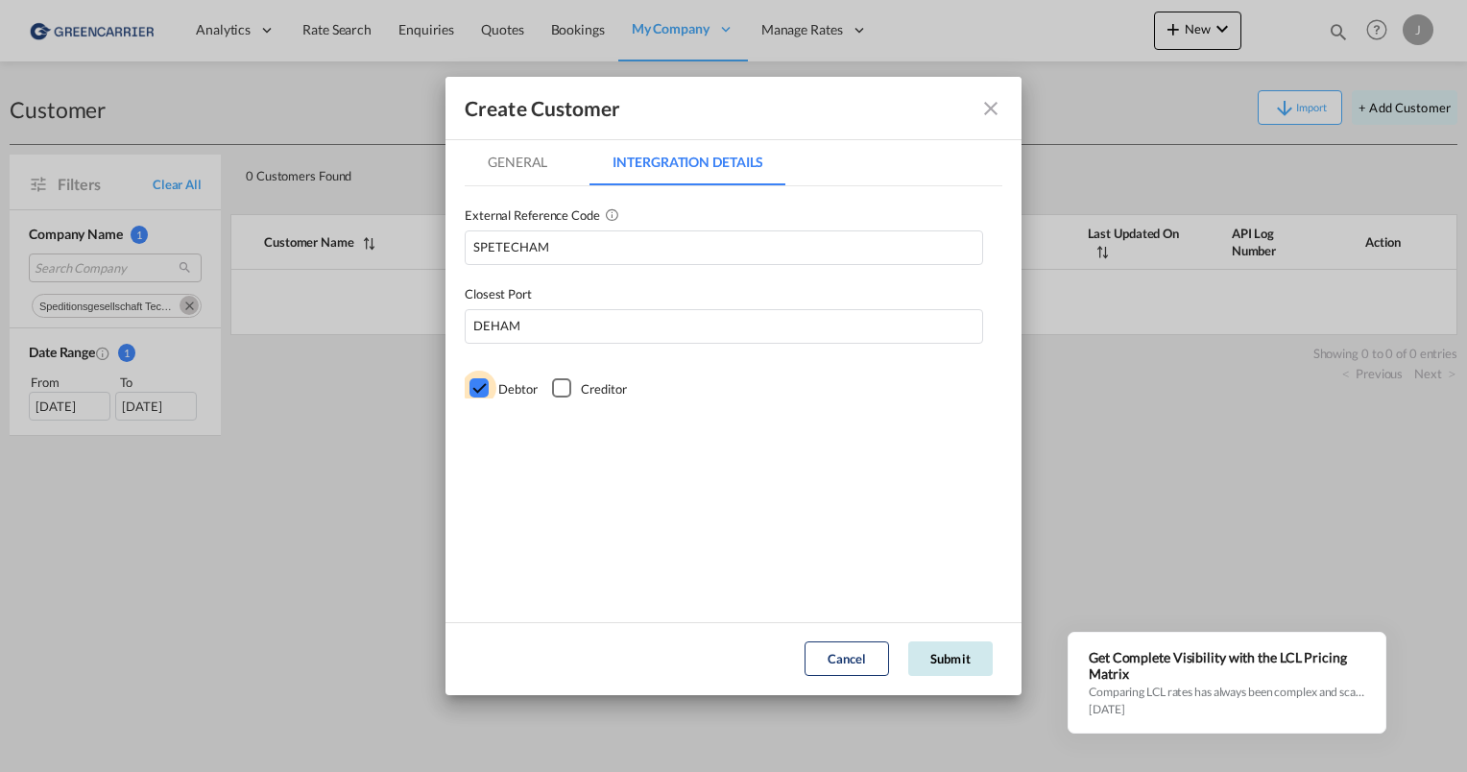
click at [920, 652] on button "Submit" at bounding box center [950, 658] width 84 height 35
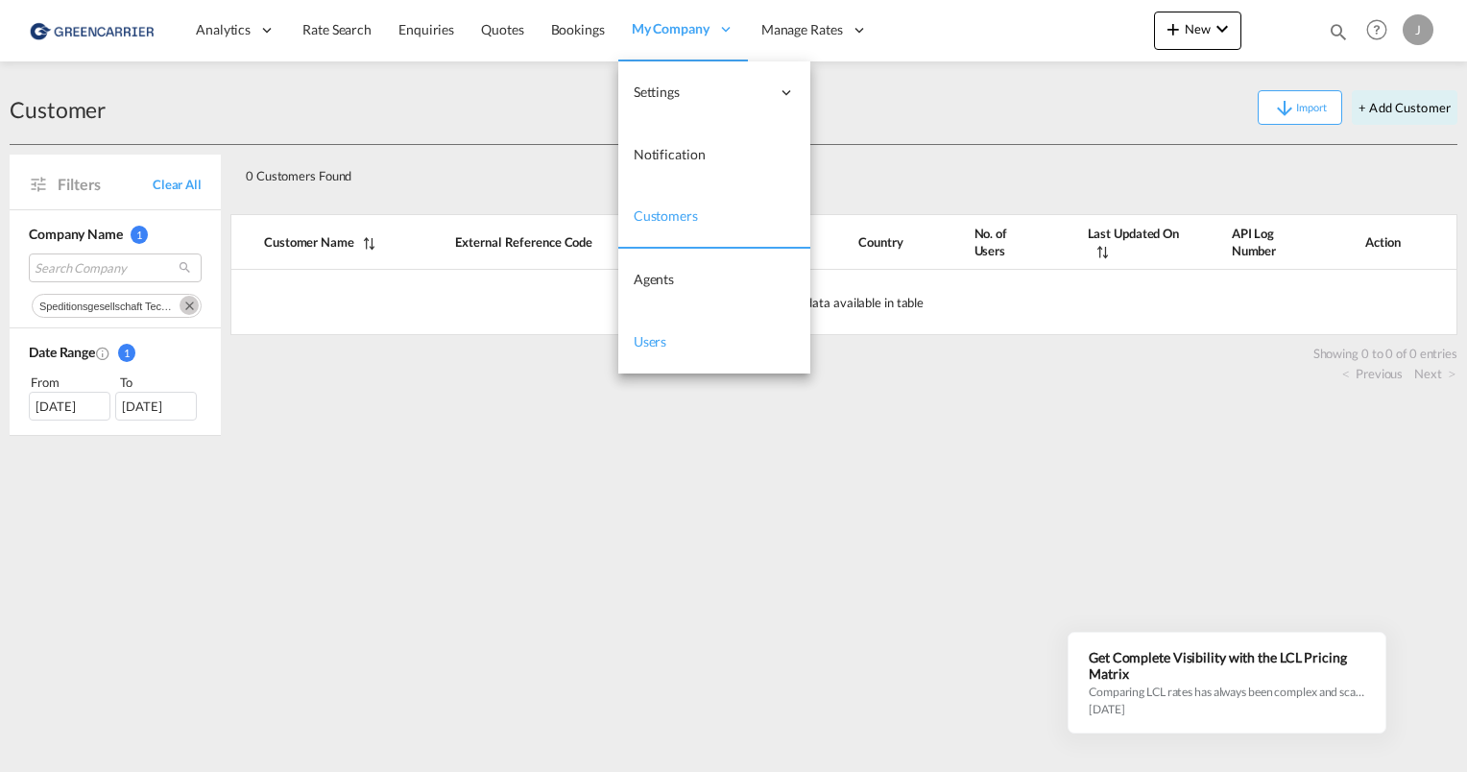
click at [665, 332] on link "Users" at bounding box center [714, 342] width 192 height 62
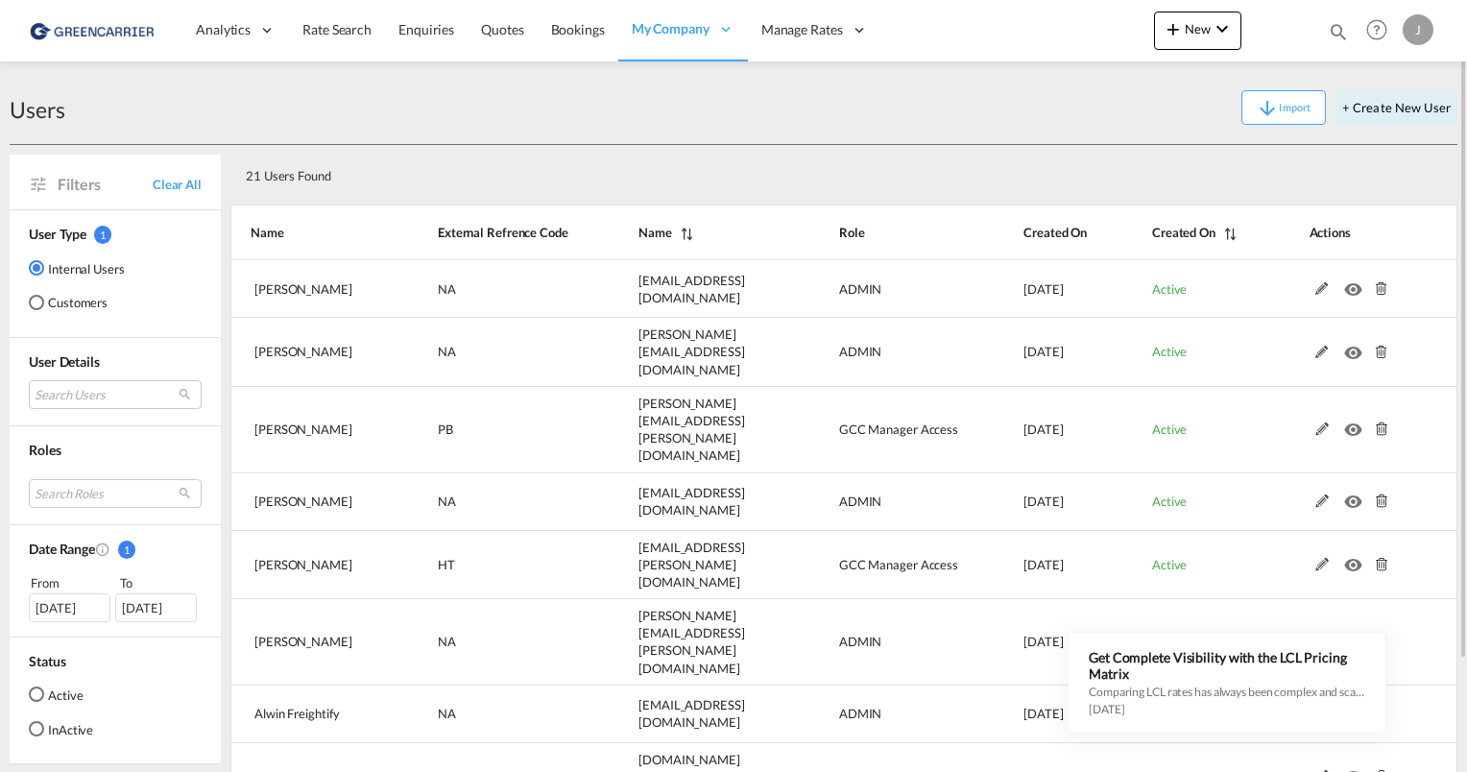
click at [465, 147] on div "21 Users Found" at bounding box center [843, 172] width 1227 height 55
click at [1359, 110] on button "+ Create New User" at bounding box center [1396, 107] width 122 height 35
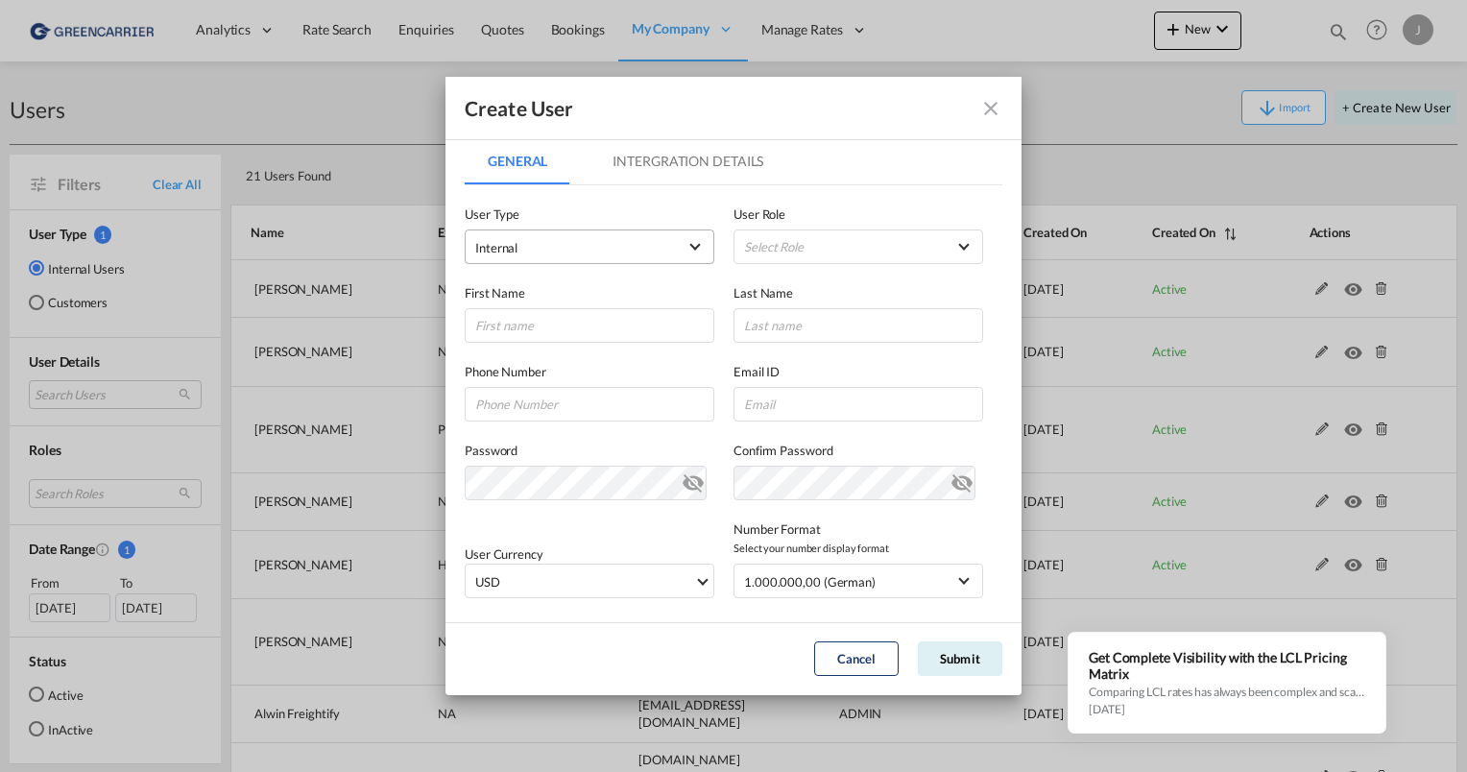
click at [566, 238] on span "Internal" at bounding box center [576, 247] width 202 height 19
click at [537, 303] on md-option "Customer" at bounding box center [587, 294] width 253 height 46
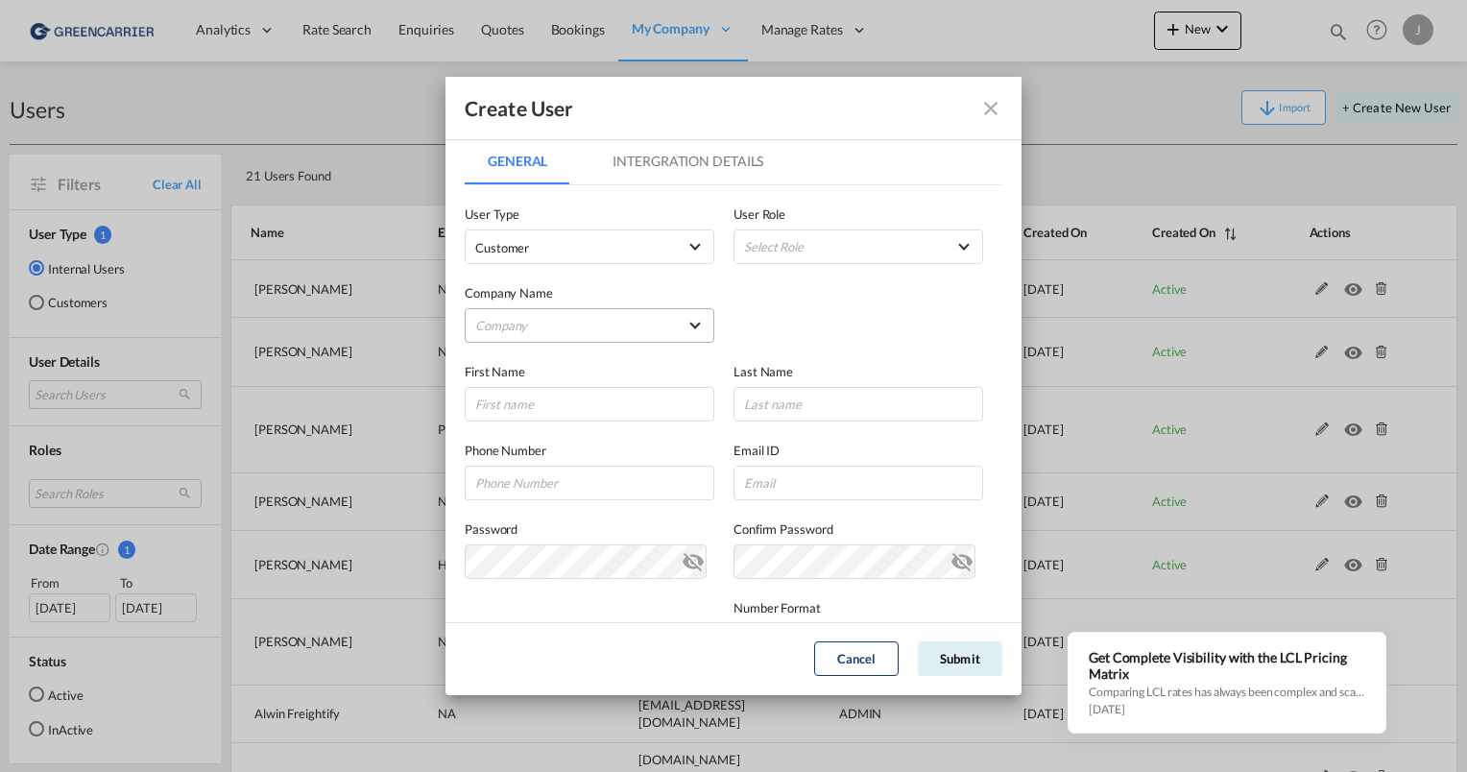
click at [540, 322] on md-select "Company [PERSON_NAME] & Co. GmbH AMA FREIGHT AGENCY GMBH Avion Germany Gmbh BEN…" at bounding box center [590, 325] width 250 height 35
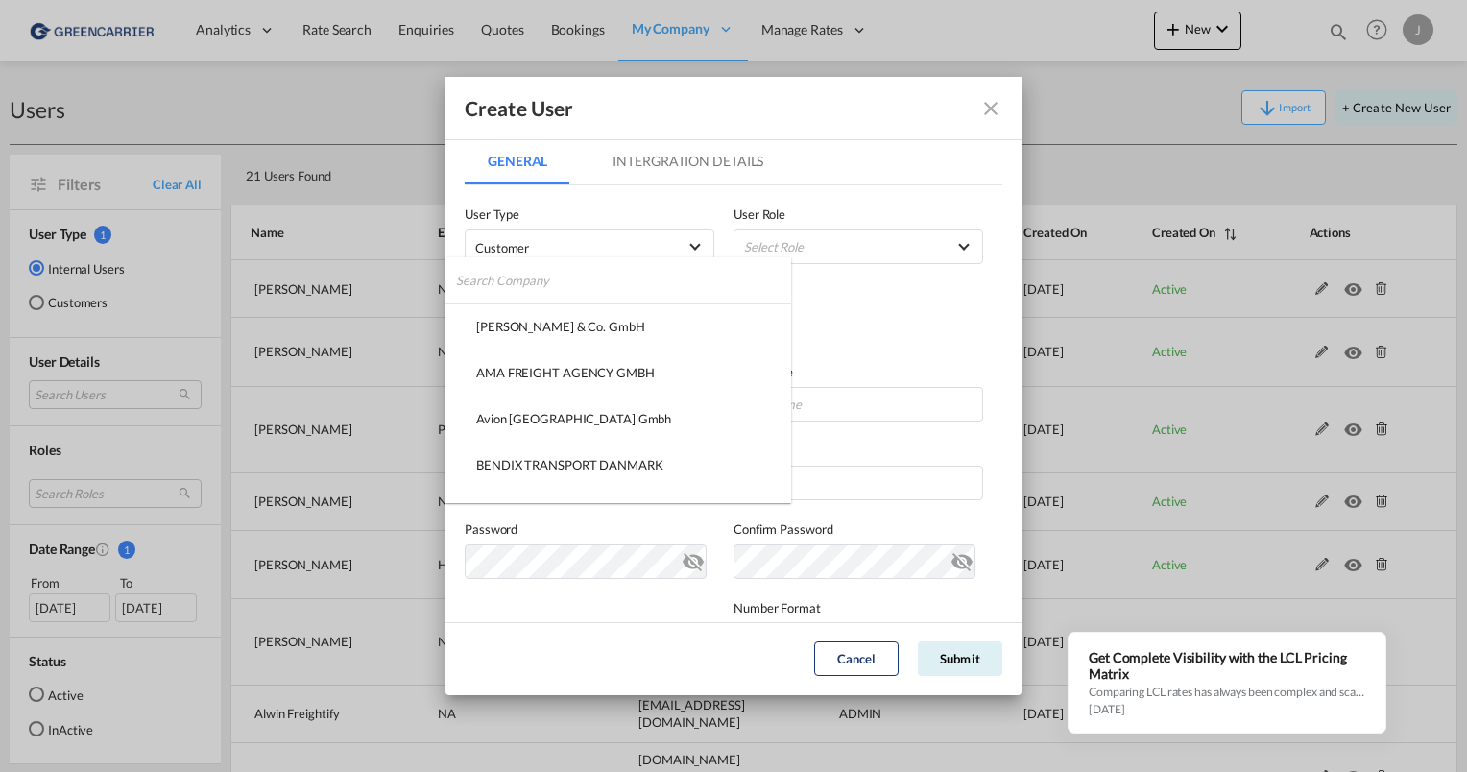
click at [517, 272] on input "search" at bounding box center [623, 280] width 335 height 46
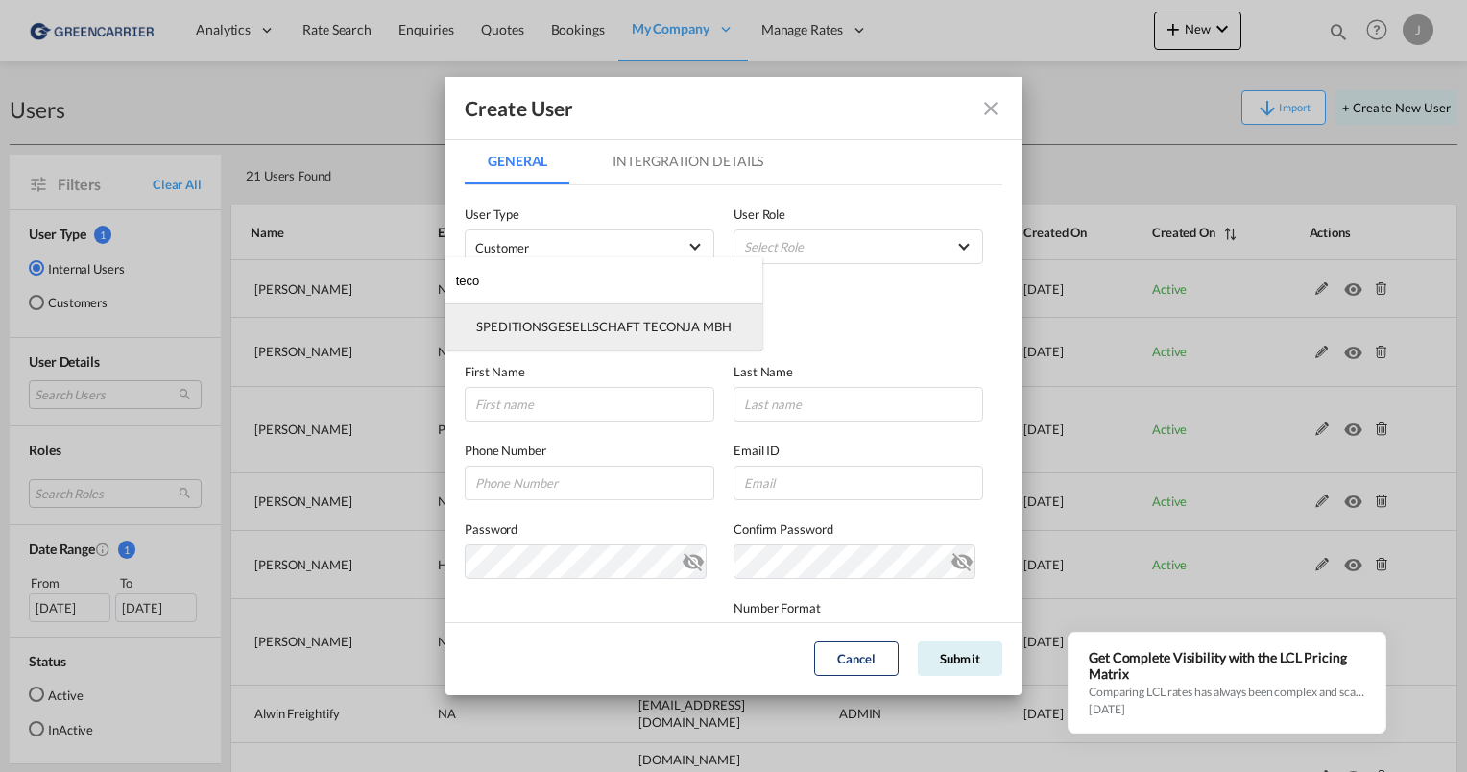
type input "teco"
click at [508, 323] on div "SPEDITIONSGESELLSCHAFT TECONJA MBH" at bounding box center [603, 326] width 255 height 17
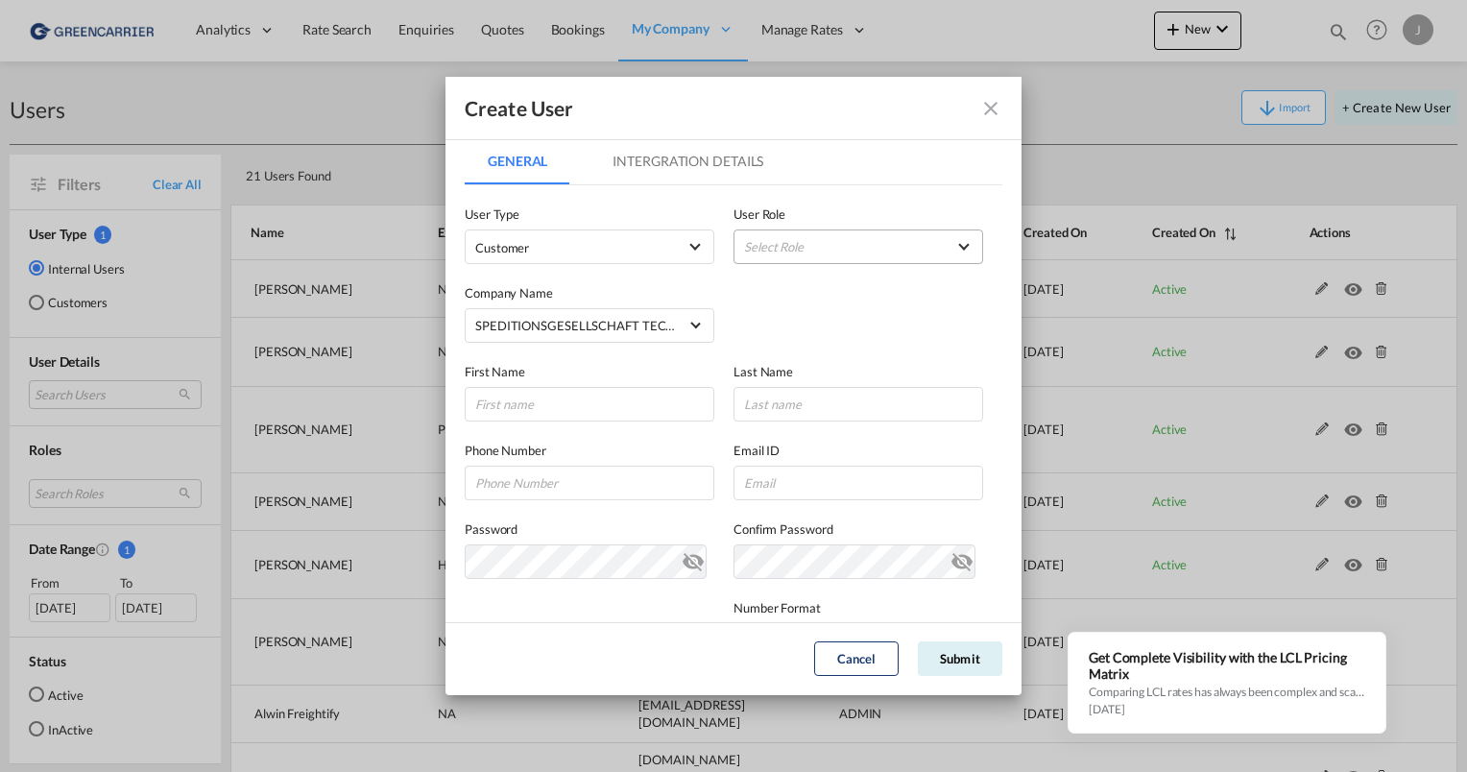
click at [823, 255] on md-select "Select Role BCO GLOBAL GCC Customers FCL USER_DEFINED GCC Customers LCL USER_DE…" at bounding box center [859, 246] width 250 height 35
click at [668, 372] on md-backdrop at bounding box center [733, 386] width 1467 height 772
click at [599, 404] on input "GeneralIntergration Details ..." at bounding box center [590, 404] width 250 height 35
type input "[PERSON_NAME]"
click at [776, 423] on div "Phone Number Email ID" at bounding box center [734, 460] width 538 height 79
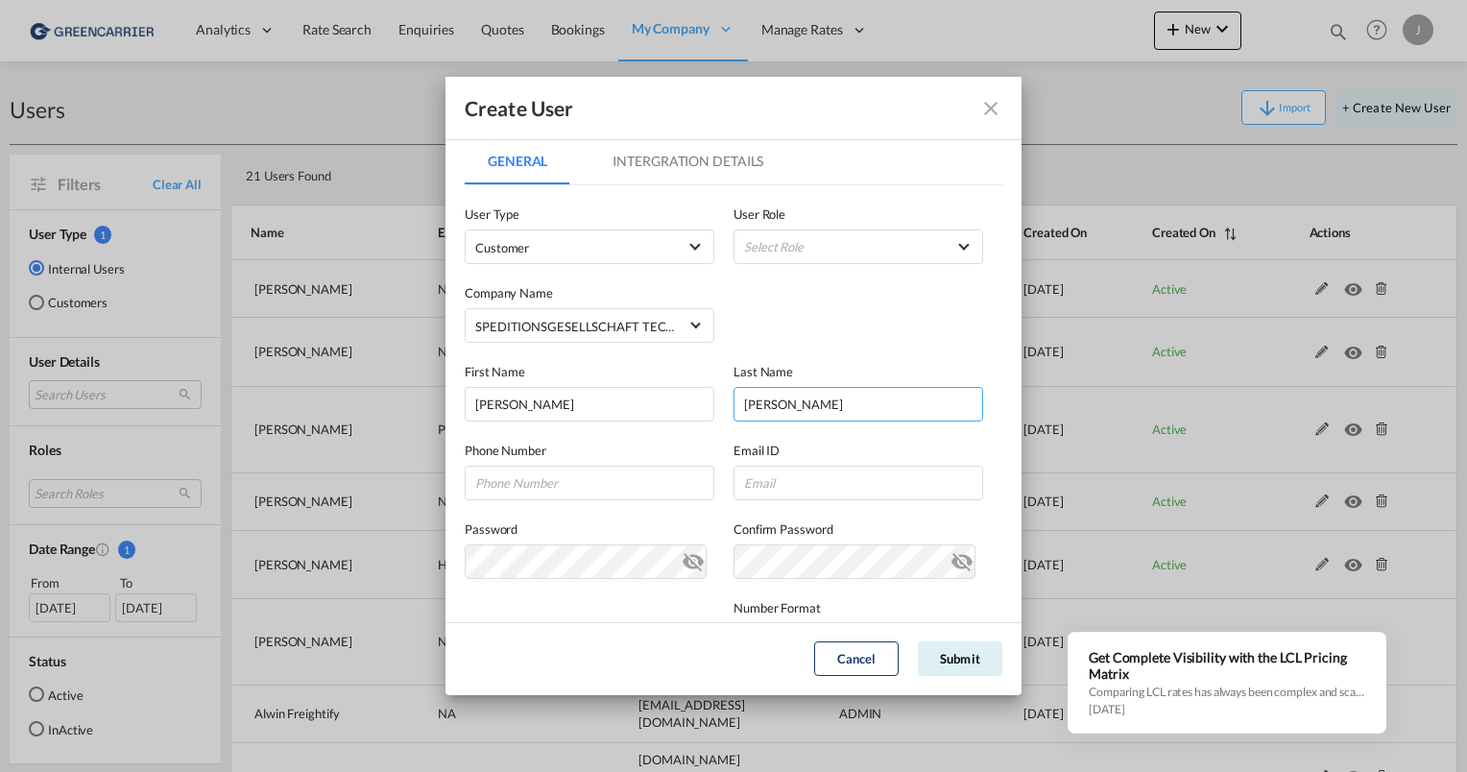
click at [810, 403] on input "[PERSON_NAME]" at bounding box center [859, 404] width 250 height 35
type input "[PERSON_NAME]"
paste input "[PHONE_NUMBER] 39"
type input "[PHONE_NUMBER] 39"
paste input "[EMAIL_ADDRESS][DOMAIN_NAME]"
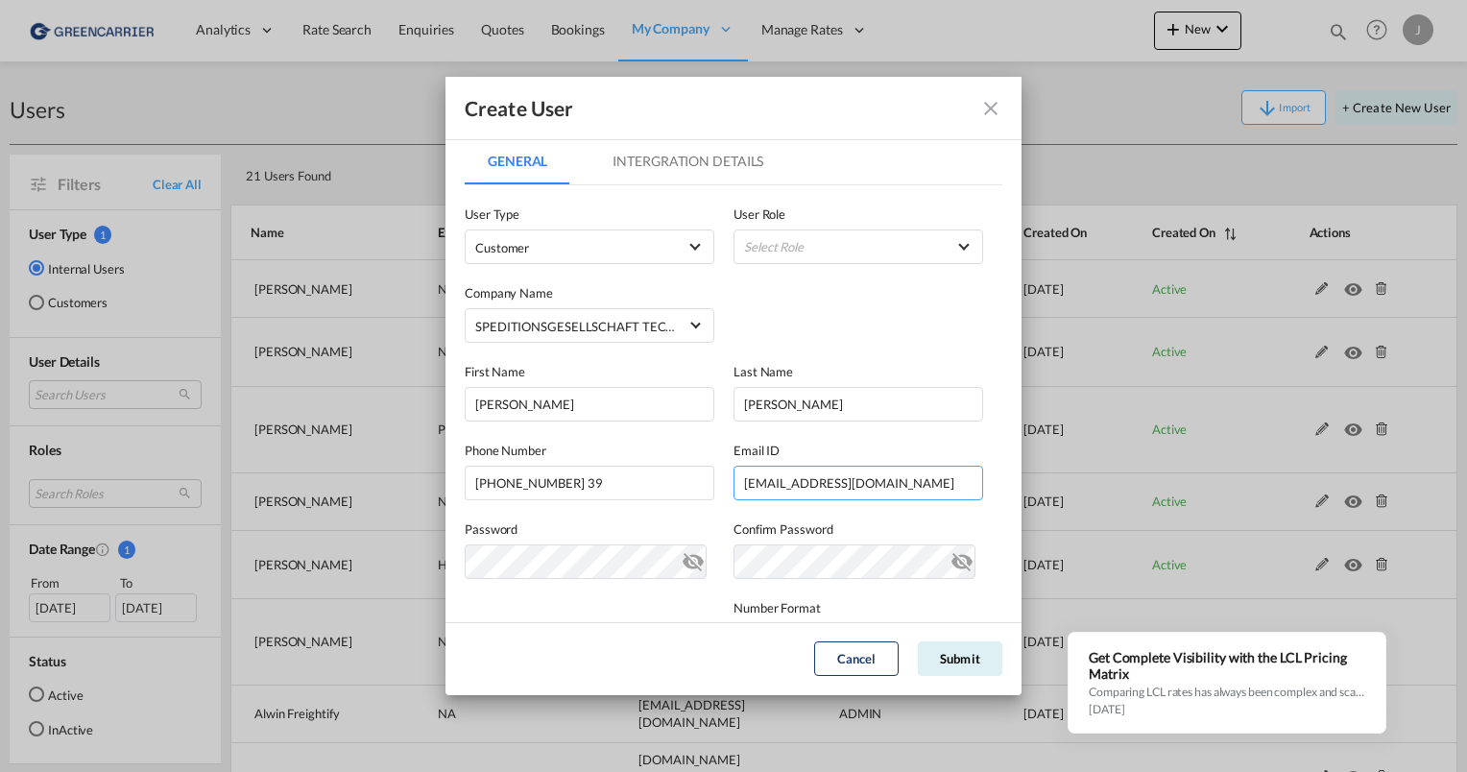
type input "[EMAIL_ADDRESS][DOMAIN_NAME]"
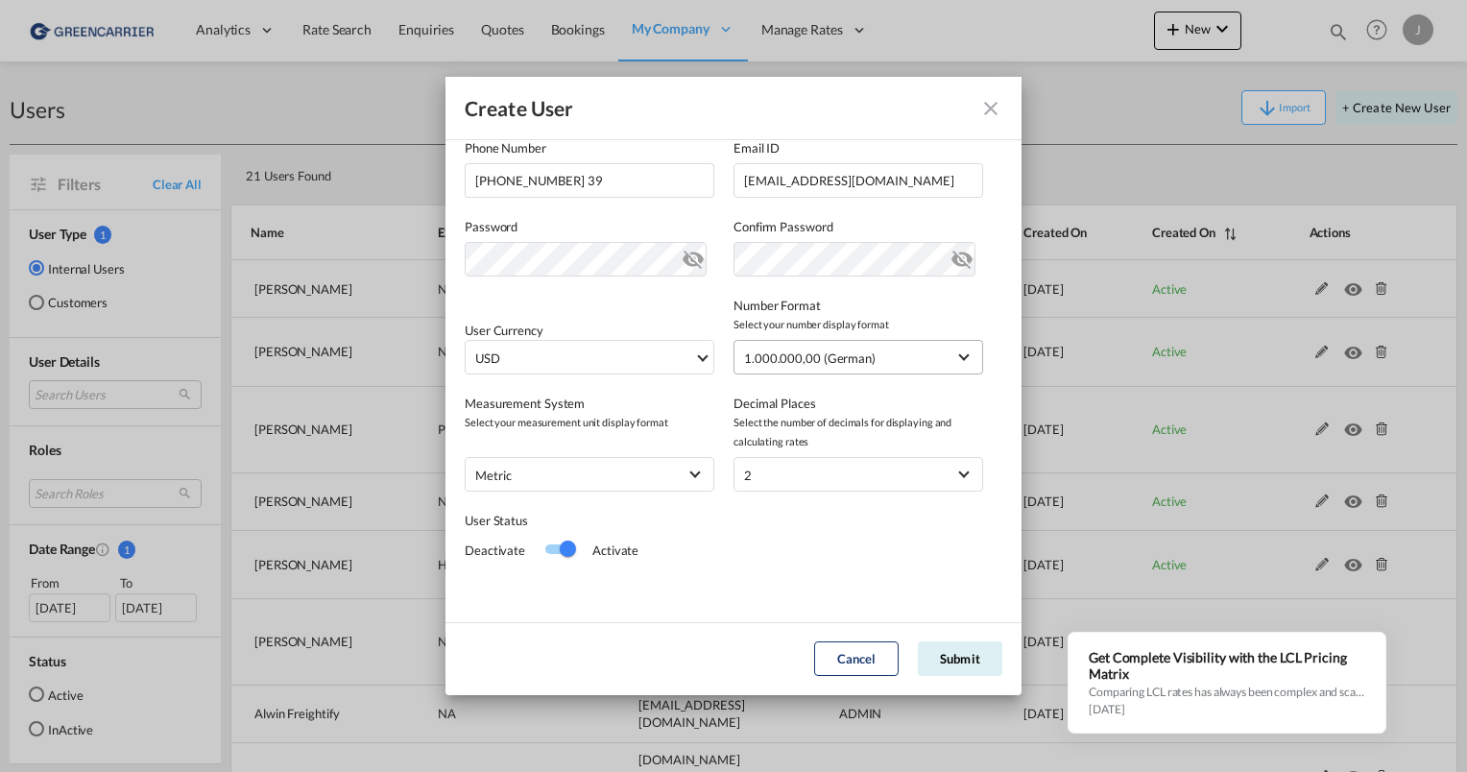
scroll to position [301, 0]
click at [653, 365] on span "USD" at bounding box center [584, 358] width 219 height 19
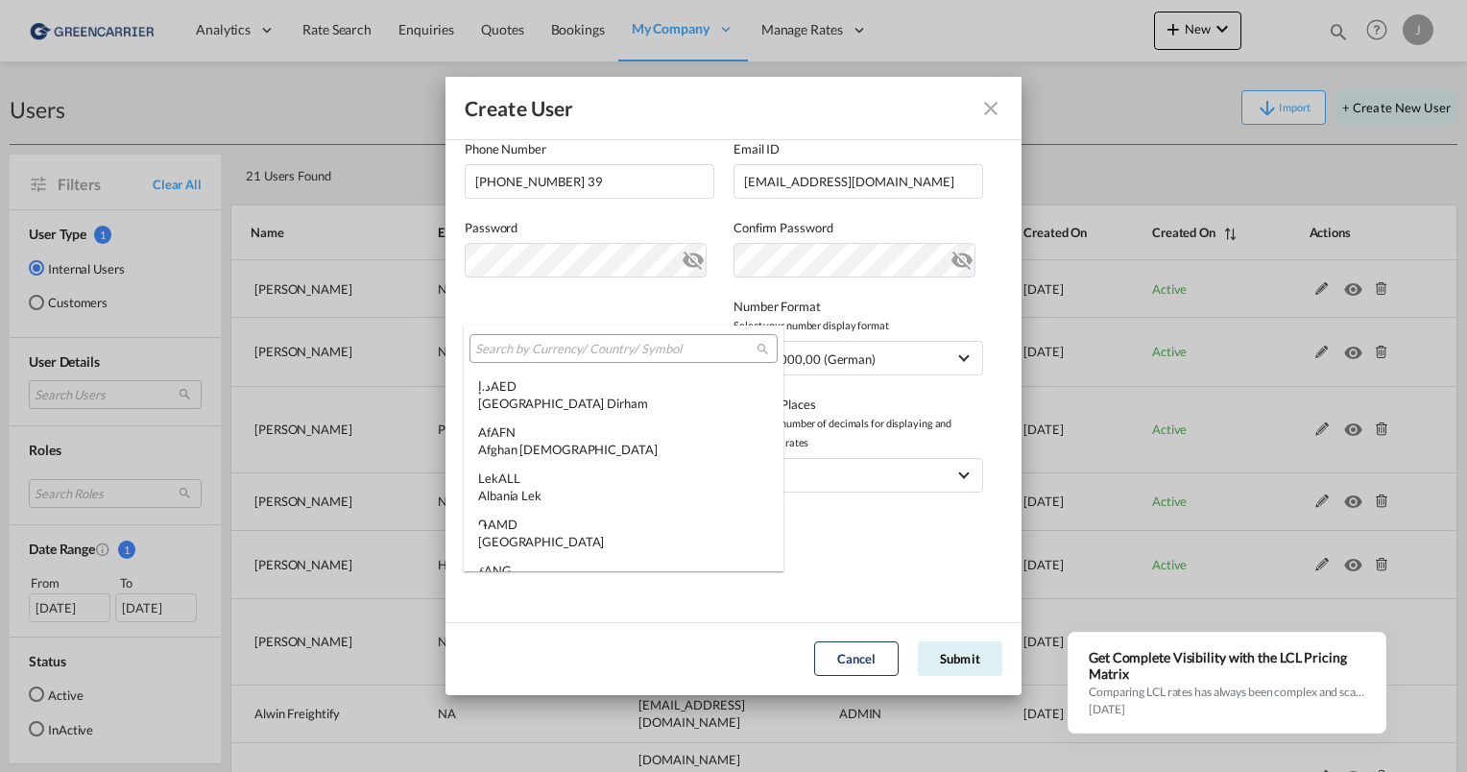
scroll to position [6628, 0]
click at [550, 341] on input "search" at bounding box center [615, 349] width 281 height 17
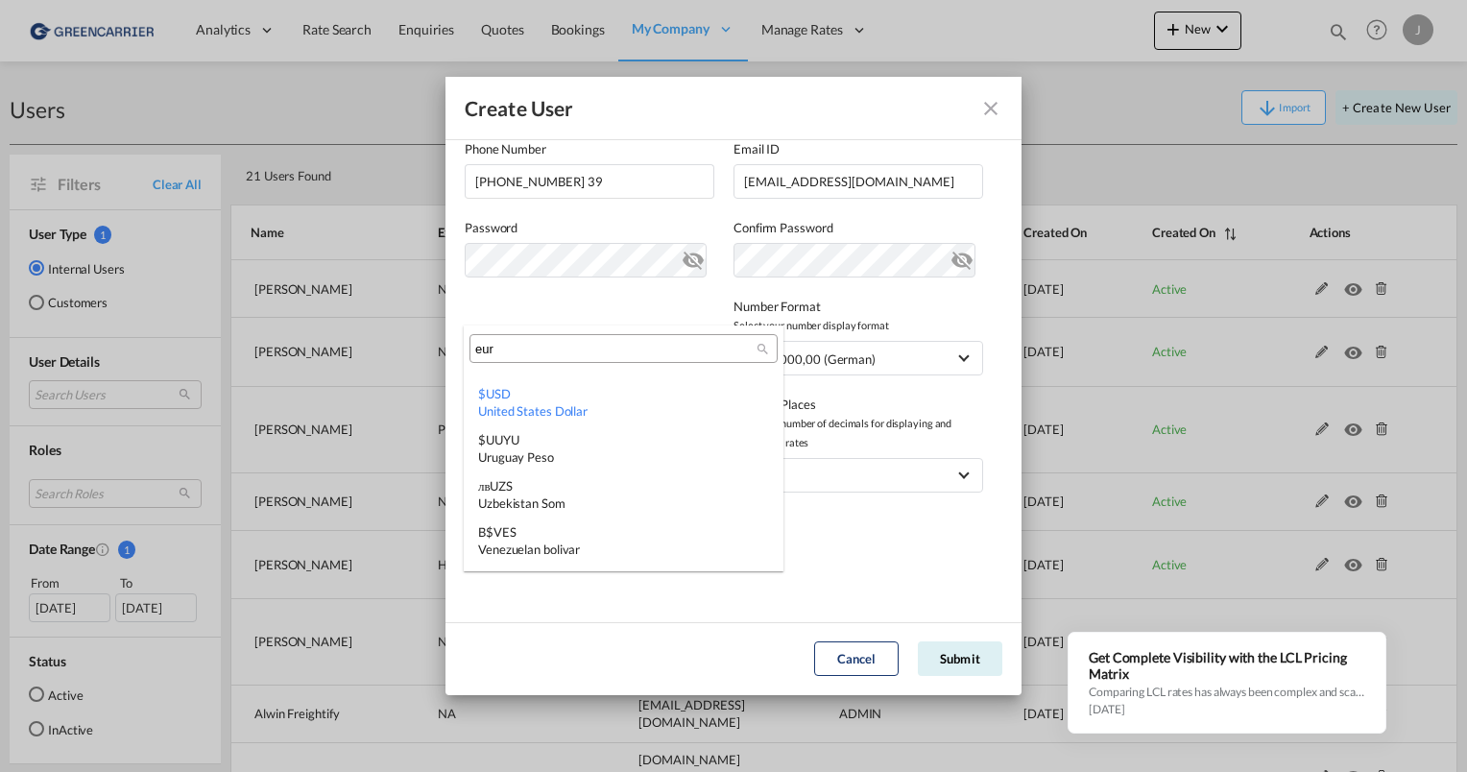
scroll to position [0, 0]
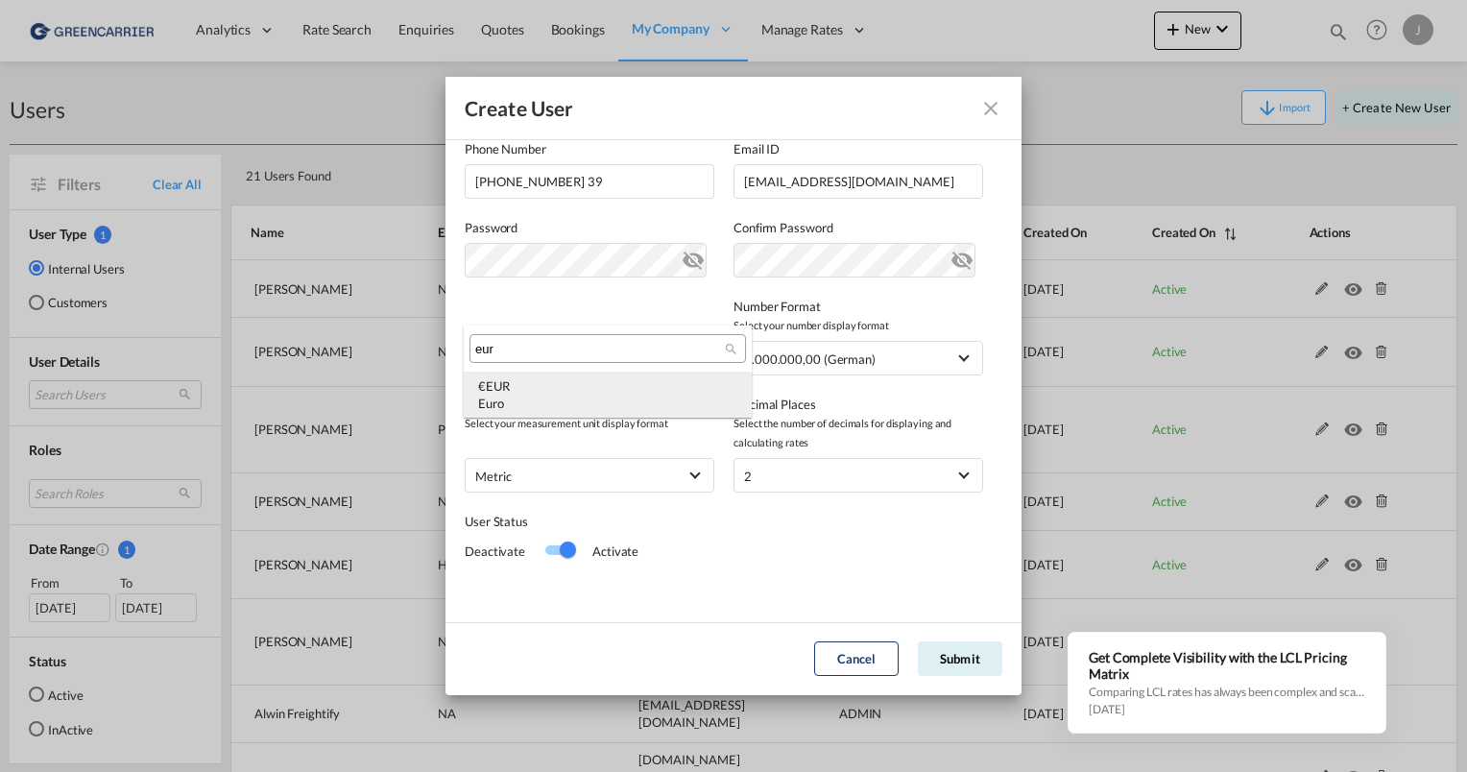
type input "eur"
click at [525, 380] on div "€ EUR Euro" at bounding box center [607, 394] width 259 height 35
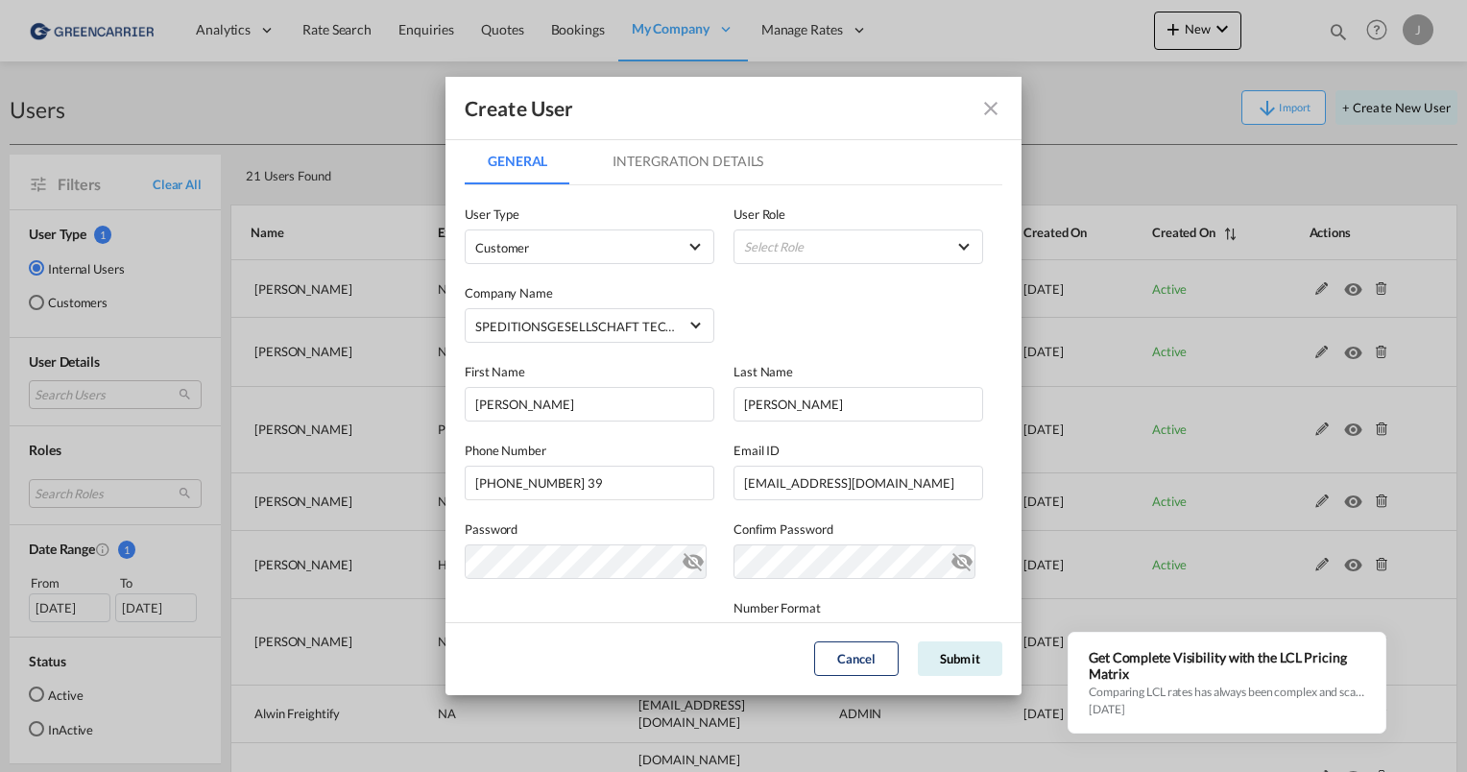
click at [641, 180] on md-tab-item "Intergration Details" at bounding box center [687, 161] width 197 height 46
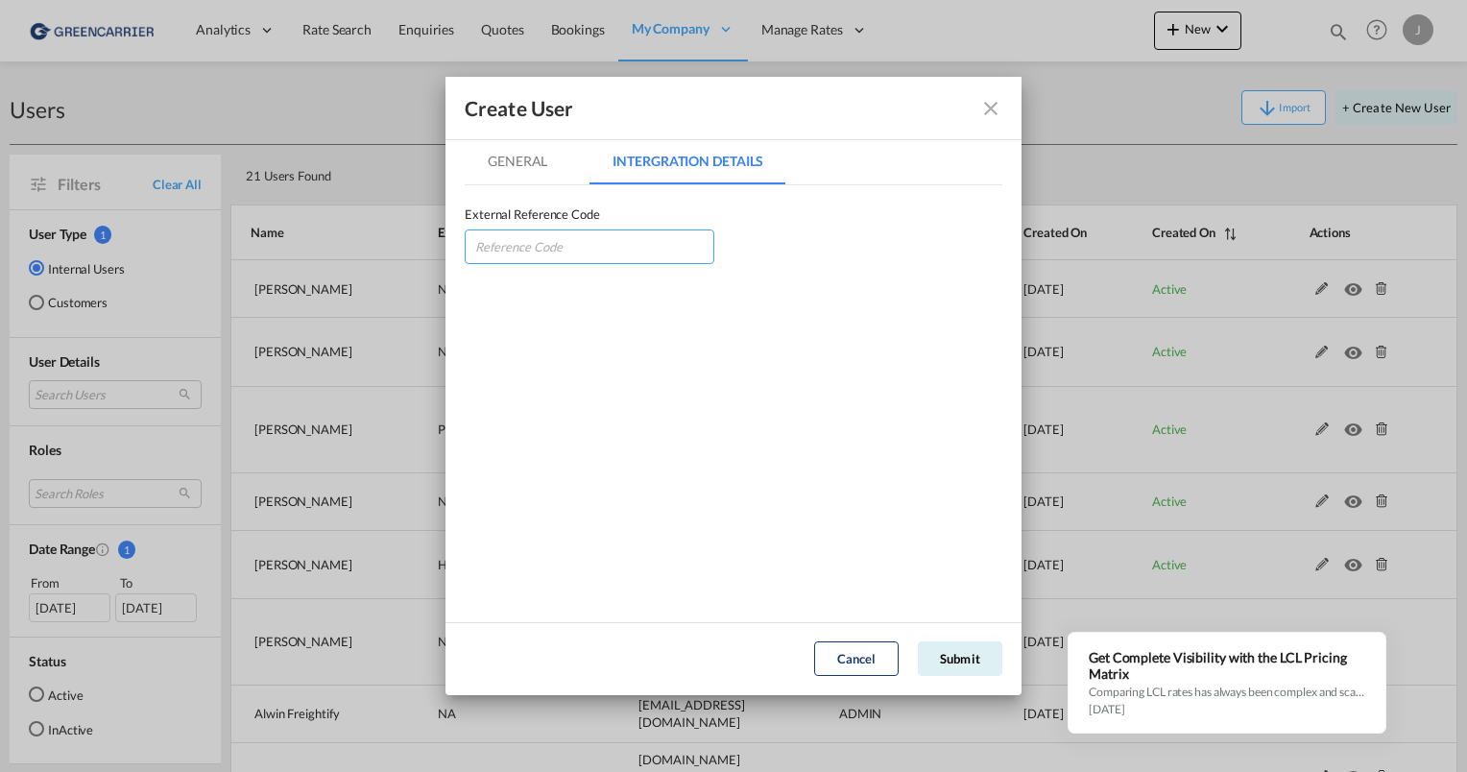
click at [530, 253] on input "GeneralIntergration Details ..." at bounding box center [590, 246] width 250 height 35
type input "SPETECHAM"
click at [952, 651] on button "Submit" at bounding box center [960, 658] width 84 height 35
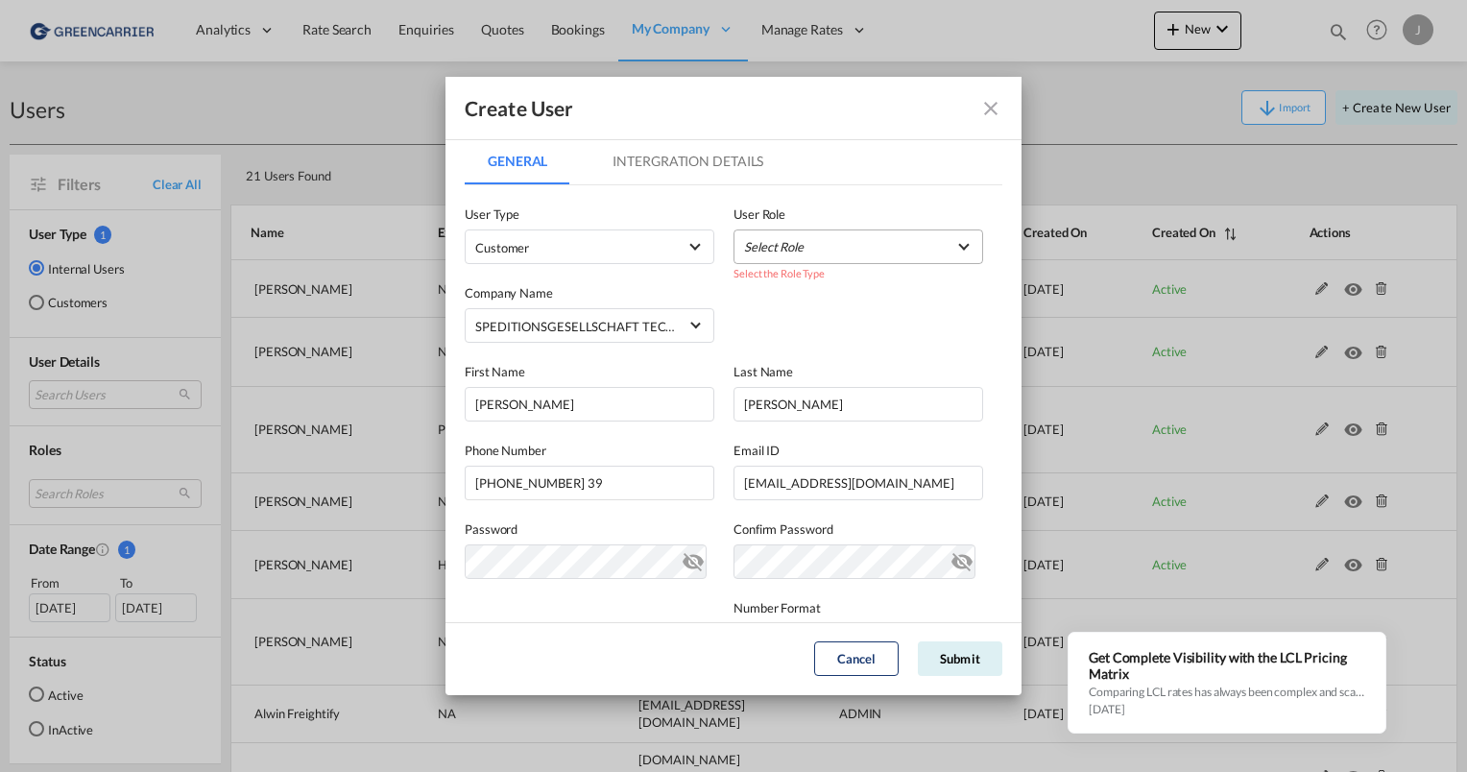
click at [806, 242] on md-select "Select Role" at bounding box center [859, 246] width 250 height 35
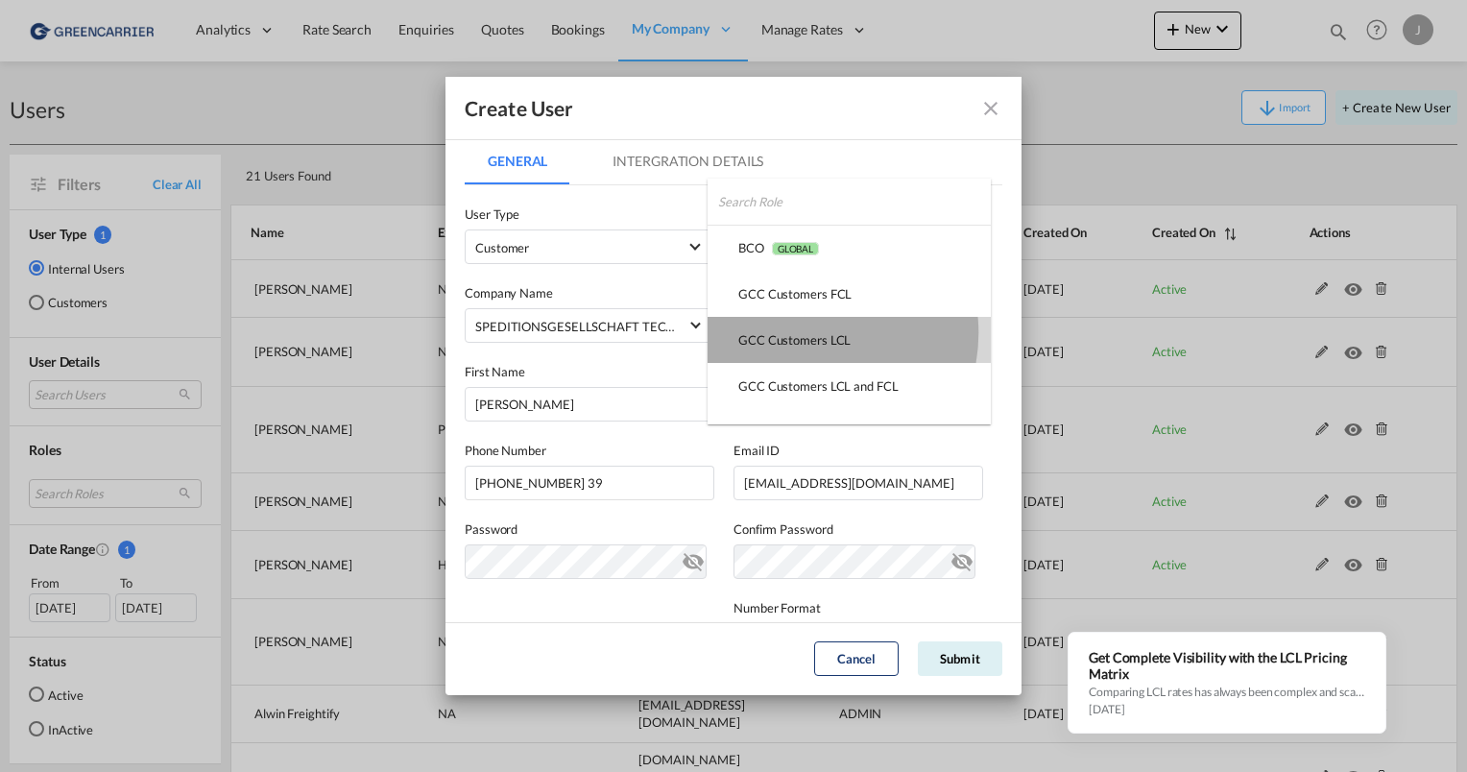
click at [806, 333] on div "GCC Customers LCL USER_DEFINED" at bounding box center [794, 339] width 112 height 17
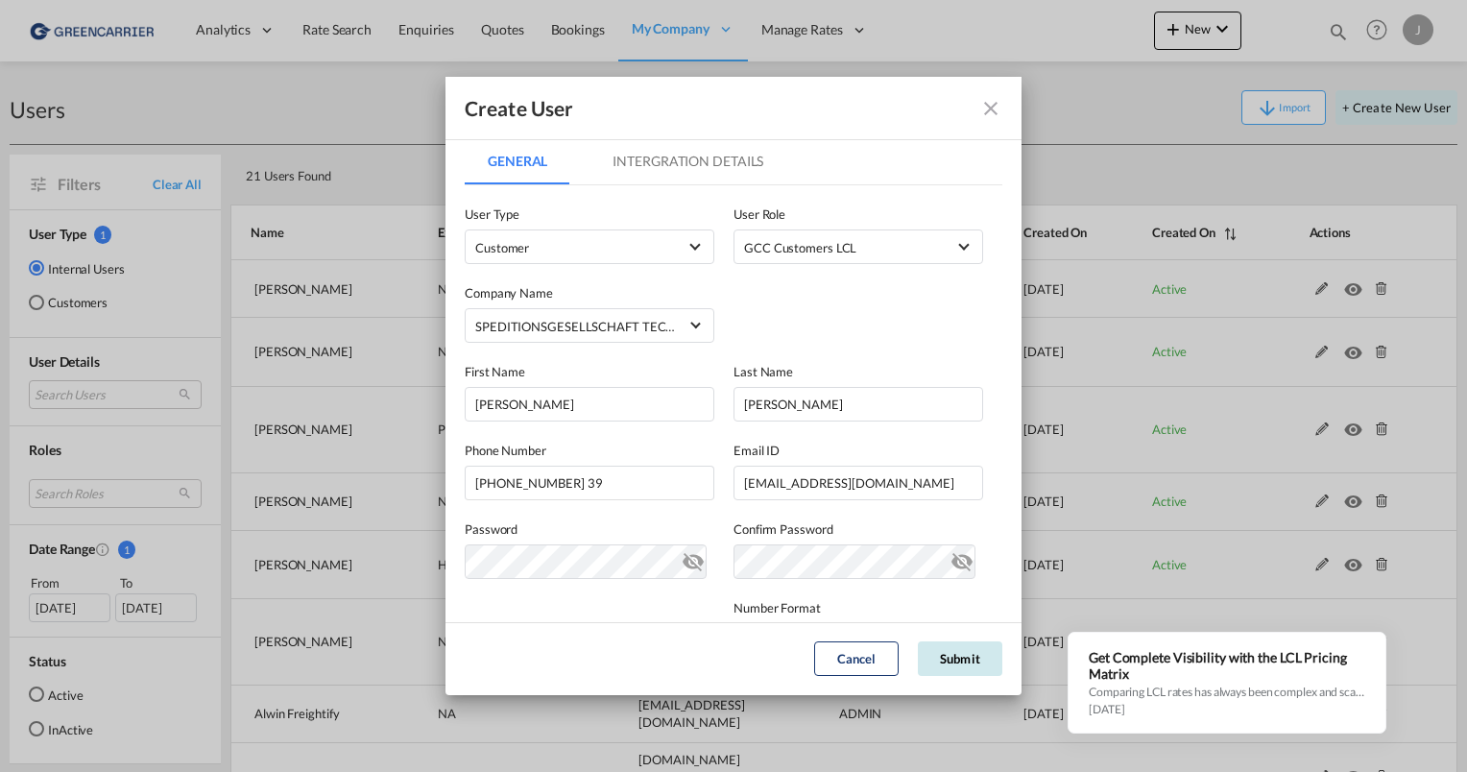
click at [959, 645] on button "Submit" at bounding box center [960, 658] width 84 height 35
